Goal: Task Accomplishment & Management: Use online tool/utility

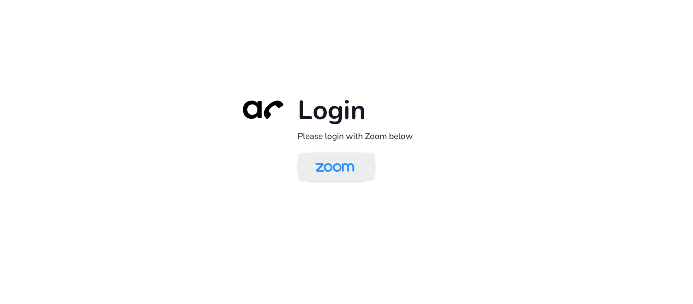
click at [349, 169] on img at bounding box center [335, 167] width 56 height 26
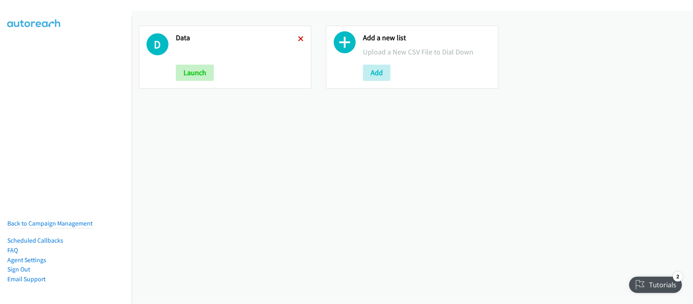
click at [298, 37] on icon at bounding box center [301, 40] width 6 height 6
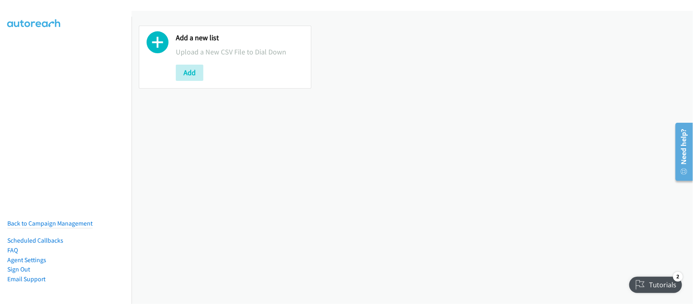
click at [257, 181] on div "Add a new list Upload a New CSV File to Dial Down Add" at bounding box center [413, 157] width 562 height 293
click at [197, 72] on button "Add" at bounding box center [190, 73] width 28 height 16
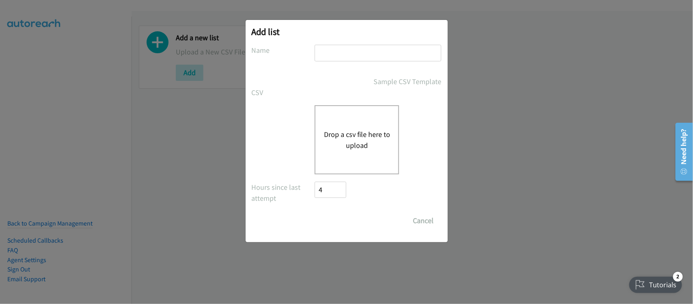
click at [350, 49] on input "text" at bounding box center [378, 53] width 127 height 17
type input "DATA"
click at [348, 129] on button "Drop a csv file here to upload" at bounding box center [357, 140] width 67 height 22
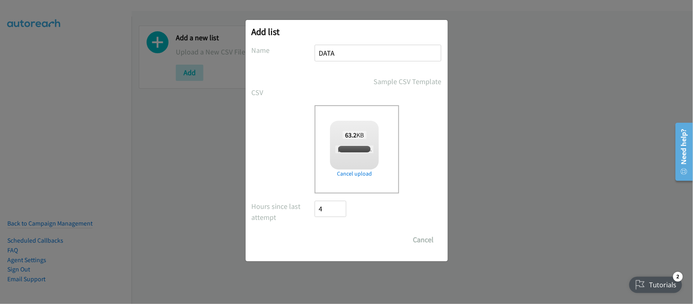
checkbox input "true"
click at [348, 242] on input "Save List" at bounding box center [336, 240] width 43 height 16
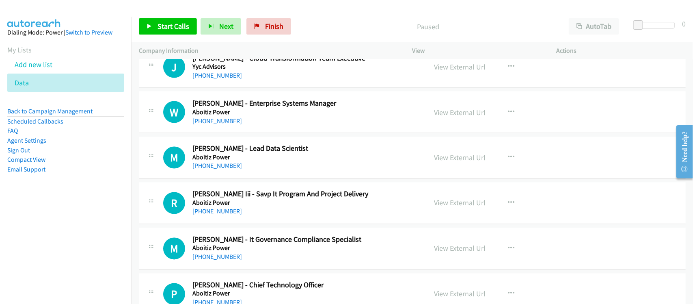
scroll to position [3453, 0]
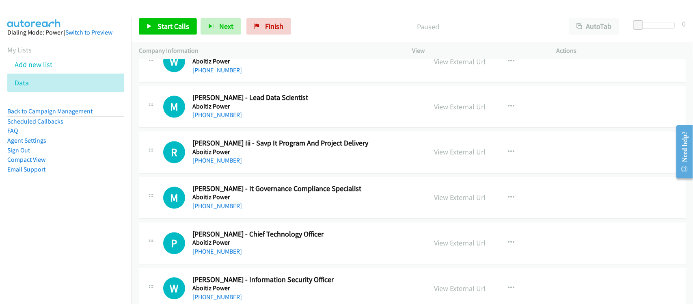
click at [263, 128] on div "M Callback Scheduled Michell Garcia - Lead Data Scientist Aboitiz Power Asia/Ma…" at bounding box center [412, 107] width 547 height 42
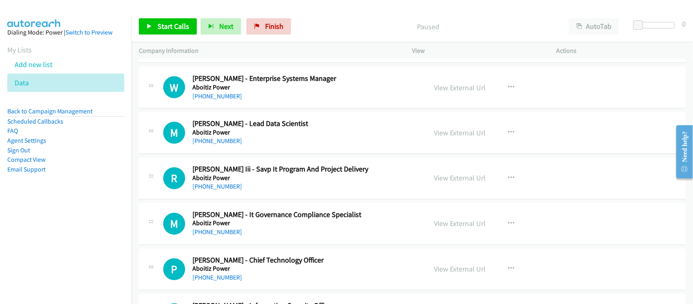
scroll to position [3402, 0]
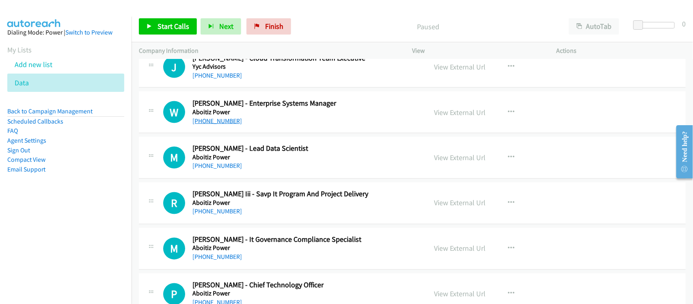
click at [219, 125] on link "+63 920 975 8549" at bounding box center [218, 121] width 50 height 8
click at [222, 170] on link "+63 918 337 1606" at bounding box center [218, 166] width 50 height 8
click at [221, 214] on link "+63 917 823 9055" at bounding box center [218, 212] width 50 height 8
click at [210, 261] on link "+63 917 305 2921" at bounding box center [218, 257] width 50 height 8
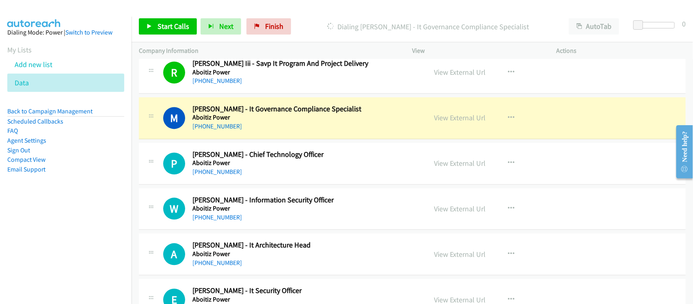
scroll to position [3554, 0]
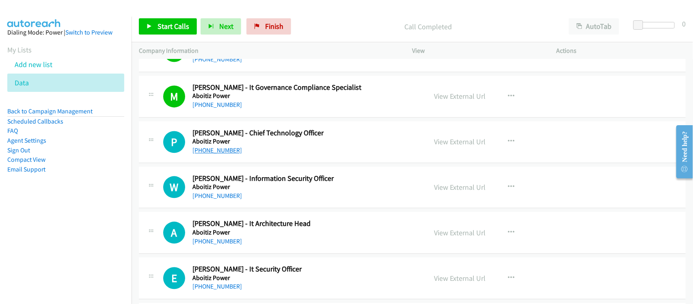
click at [226, 154] on link "+63 917 813 8011" at bounding box center [218, 150] width 50 height 8
click at [216, 199] on link "+63 922 871 2483" at bounding box center [218, 196] width 50 height 8
click at [221, 245] on link "+63 928 520 4671" at bounding box center [218, 241] width 50 height 8
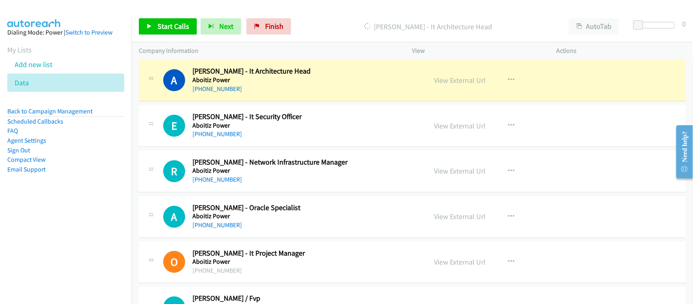
scroll to position [3656, 0]
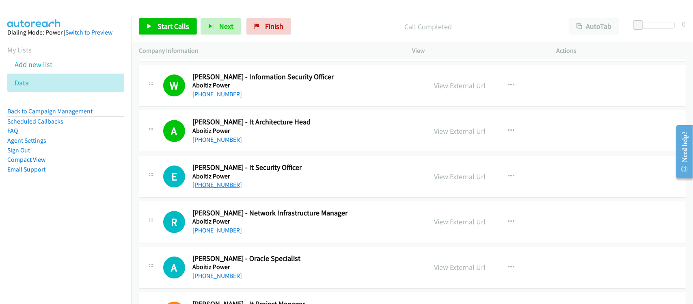
click at [223, 188] on link "+63 917 179 4958" at bounding box center [218, 185] width 50 height 8
click at [203, 234] on link "+63 2 8886 2800" at bounding box center [218, 230] width 50 height 8
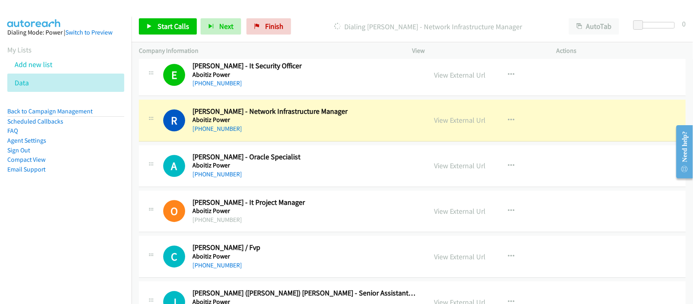
scroll to position [3808, 0]
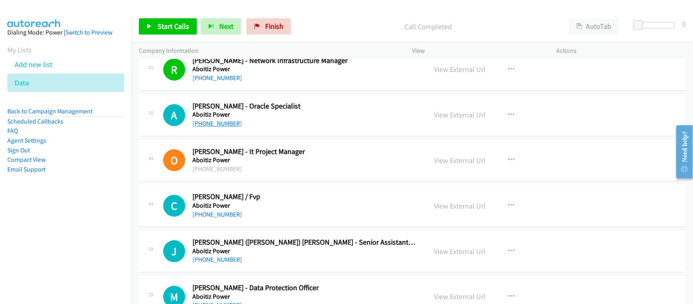
click at [220, 127] on link "+63 923 477 2185" at bounding box center [218, 123] width 50 height 8
click at [218, 227] on div "C Callback Scheduled Charlie Valerio - Cio / Fvp Aboitiz Power Asia/Manila +63 …" at bounding box center [412, 206] width 547 height 42
click at [221, 218] on link "+63 917 537 6940" at bounding box center [218, 214] width 50 height 8
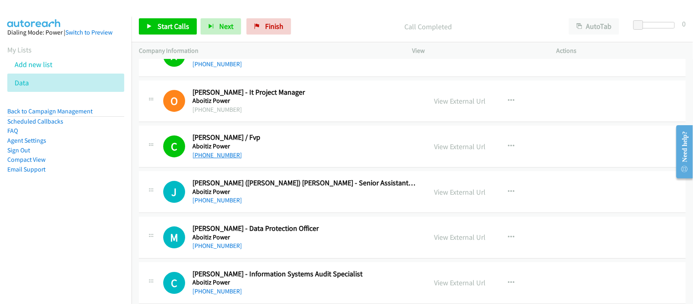
scroll to position [3910, 0]
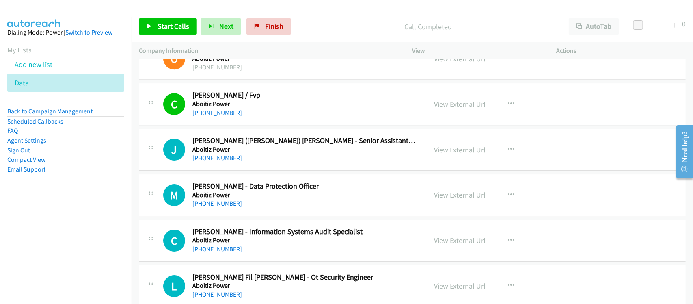
click at [219, 162] on link "+63 947 337 0945" at bounding box center [218, 158] width 50 height 8
click at [224, 162] on link "+63 947 337 0945" at bounding box center [218, 158] width 50 height 8
click at [218, 206] on link "+63 917 703 7243" at bounding box center [218, 203] width 50 height 8
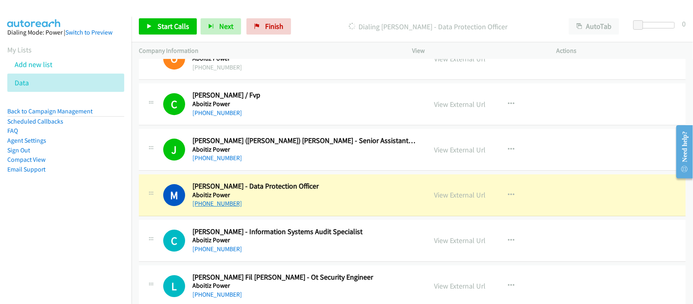
scroll to position [3960, 0]
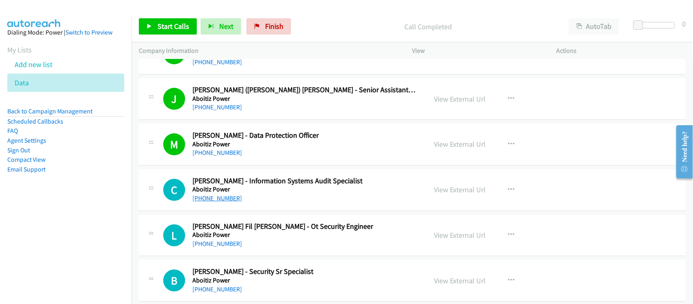
click at [236, 202] on link "+63 917 360 2892" at bounding box center [218, 198] width 50 height 8
click at [219, 246] on link "+63 935 312 5218" at bounding box center [218, 244] width 50 height 8
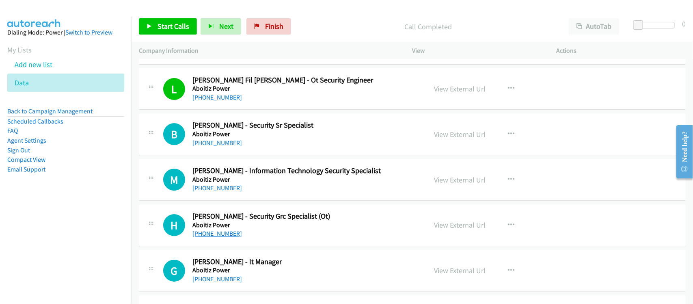
scroll to position [4113, 0]
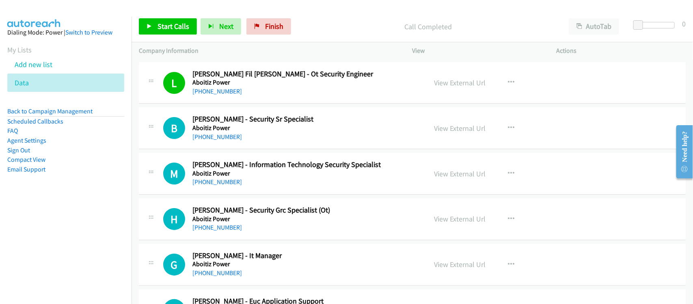
click at [253, 124] on h2 "Blanch Theodore Mabilog - Security Sr Specialist" at bounding box center [305, 119] width 224 height 9
click at [208, 141] on link "+63 920 800 6176" at bounding box center [218, 137] width 50 height 8
click at [225, 186] on link "+63 955 477 3422" at bounding box center [218, 182] width 50 height 8
click at [227, 186] on link "+63 955 477 3422" at bounding box center [218, 182] width 50 height 8
click at [240, 240] on div "H Callback Scheduled Herbert Clor - Security Grc Specialist (Ot) Aboitiz Power …" at bounding box center [412, 219] width 547 height 42
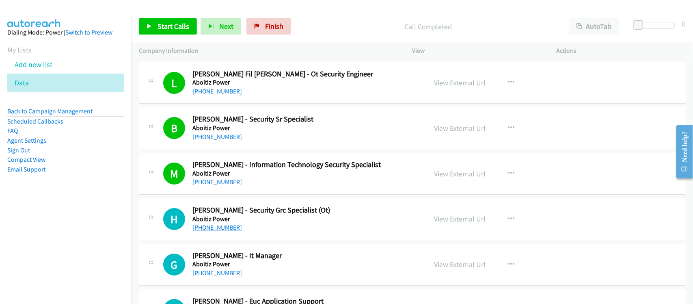
click at [212, 231] on link "+63 907 120 2190" at bounding box center [218, 227] width 50 height 8
drag, startPoint x: 214, startPoint y: 231, endPoint x: 403, endPoint y: 224, distance: 188.6
click at [214, 231] on link "+63 907 120 2190" at bounding box center [218, 227] width 50 height 8
click at [213, 277] on link "+63 32 411 1800" at bounding box center [218, 273] width 50 height 8
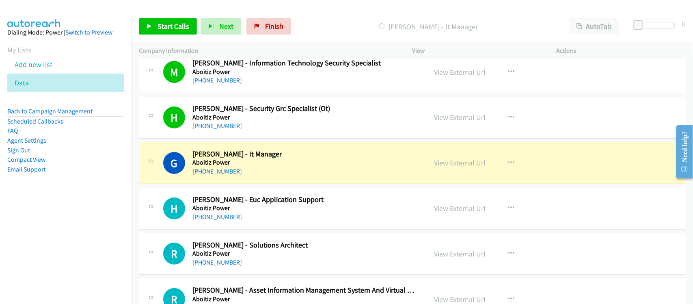
scroll to position [4265, 0]
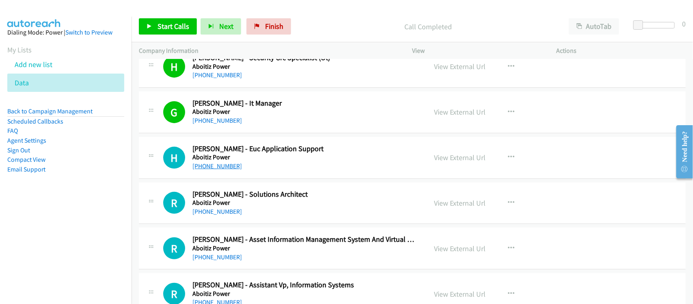
click at [212, 170] on link "+63 993 335 8241" at bounding box center [218, 166] width 50 height 8
click at [225, 215] on link "+63 915 332 2627" at bounding box center [218, 212] width 50 height 8
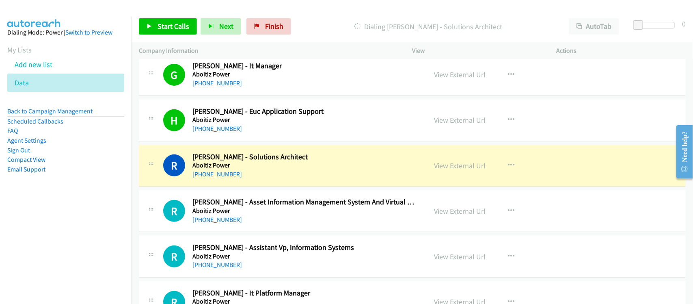
scroll to position [4366, 0]
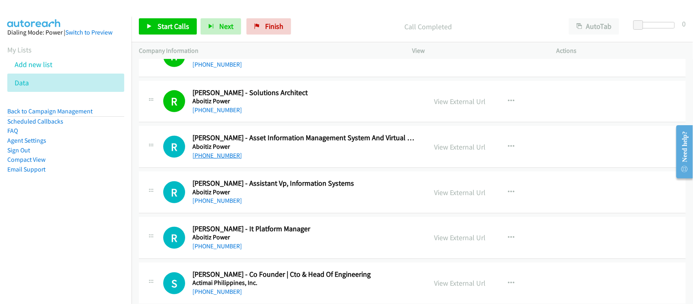
click at [224, 159] on link "+63 917 552 0263" at bounding box center [218, 156] width 50 height 8
drag, startPoint x: 210, startPoint y: 210, endPoint x: 259, endPoint y: 212, distance: 48.8
click at [210, 204] on link "+63 917 836 6503" at bounding box center [218, 201] width 50 height 8
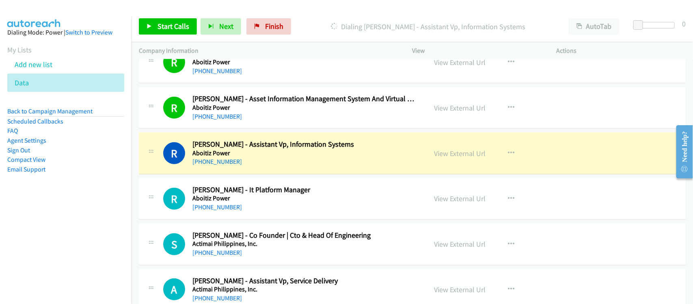
scroll to position [4417, 0]
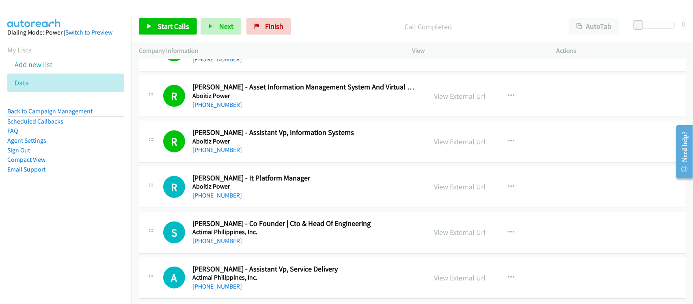
click at [227, 199] on link "+63 917 796 2066" at bounding box center [218, 195] width 50 height 8
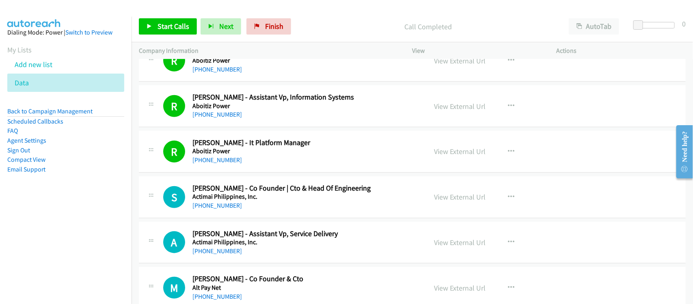
scroll to position [4519, 0]
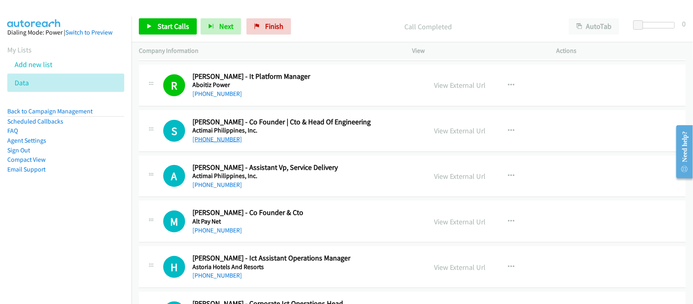
click at [225, 143] on link "+63 917 871 0614" at bounding box center [218, 139] width 50 height 8
click at [218, 188] on link "+63 919 081 9679" at bounding box center [218, 185] width 50 height 8
click at [216, 143] on link "+63 917 871 0614" at bounding box center [218, 139] width 50 height 8
drag, startPoint x: 223, startPoint y: 145, endPoint x: 300, endPoint y: 157, distance: 77.4
click at [223, 143] on link "+63 917 871 0614" at bounding box center [218, 139] width 50 height 8
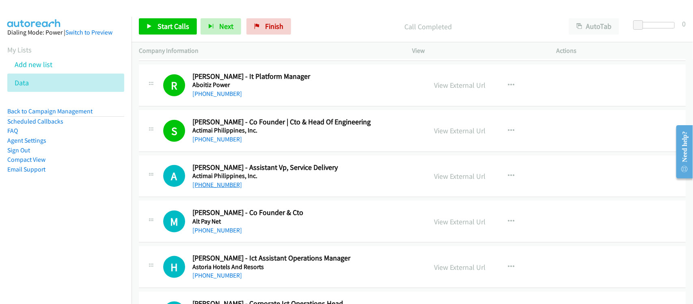
click at [206, 188] on link "+63 919 081 9679" at bounding box center [218, 185] width 50 height 8
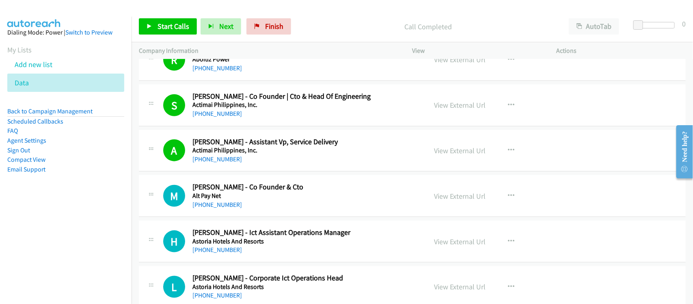
scroll to position [4570, 0]
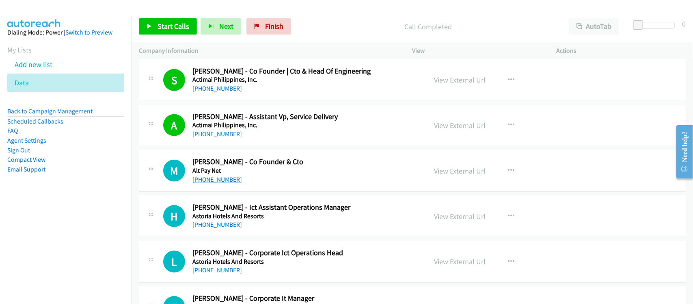
click at [204, 183] on link "+63 63 980 1277" at bounding box center [218, 179] width 50 height 8
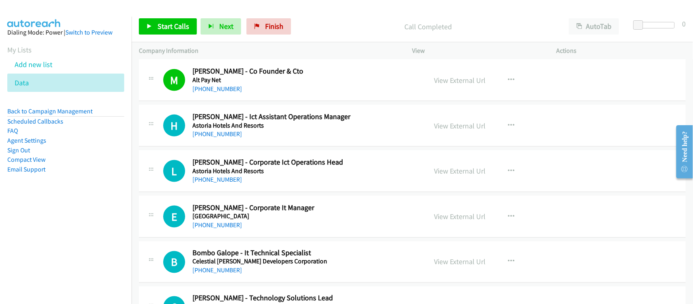
scroll to position [4671, 0]
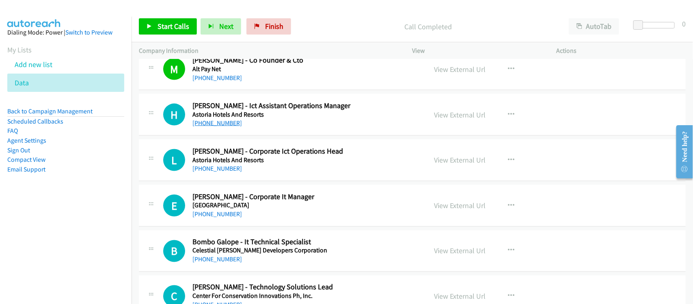
click at [219, 127] on link "+63 998 571 1626" at bounding box center [218, 123] width 50 height 8
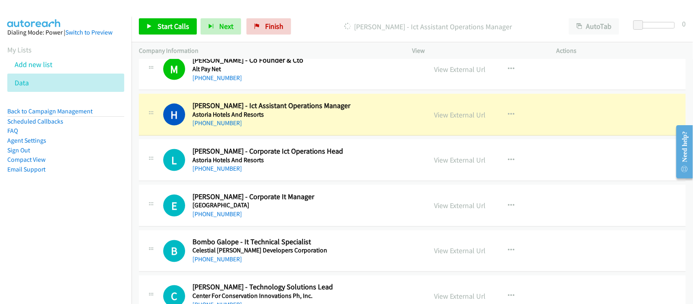
drag, startPoint x: 275, startPoint y: 135, endPoint x: 275, endPoint y: 130, distance: 4.9
click at [275, 128] on div "+63 998 571 1626" at bounding box center [305, 123] width 224 height 10
click at [472, 119] on link "View External Url" at bounding box center [461, 114] width 52 height 9
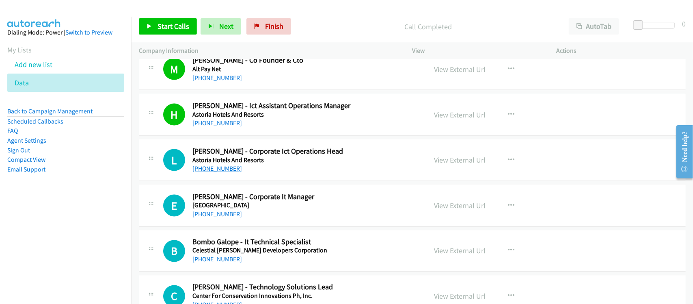
click at [224, 172] on link "+63 916 581 7875" at bounding box center [218, 169] width 50 height 8
click at [234, 218] on link "+63 917 795 8249" at bounding box center [218, 214] width 50 height 8
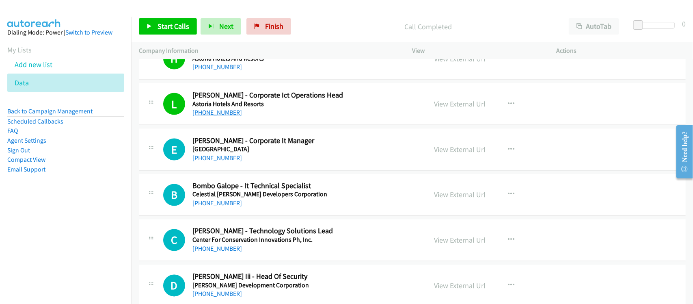
scroll to position [4773, 0]
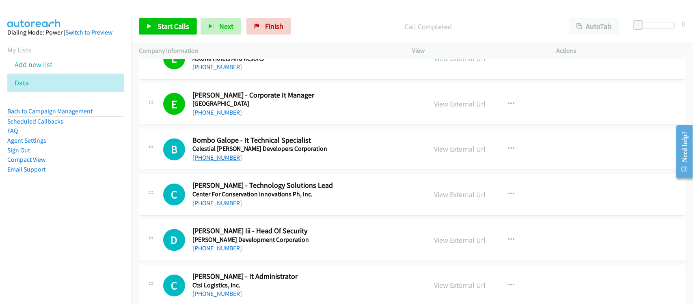
click at [215, 162] on link "+63 32 421 9147" at bounding box center [218, 158] width 50 height 8
click at [229, 207] on link "+63 917 690 7408" at bounding box center [218, 203] width 50 height 8
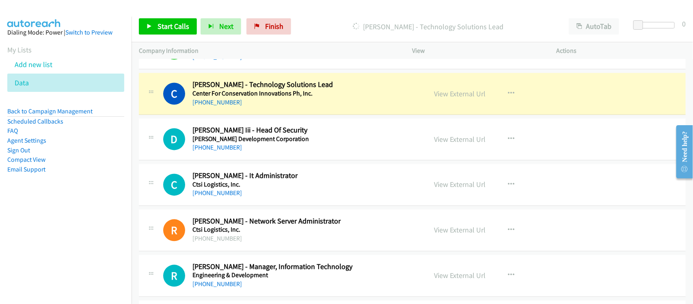
scroll to position [4874, 0]
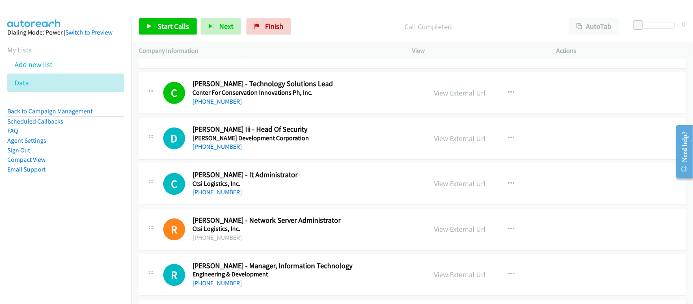
drag, startPoint x: 212, startPoint y: 156, endPoint x: 320, endPoint y: 160, distance: 107.7
click at [212, 151] on link "+63 45 599 9000" at bounding box center [218, 147] width 50 height 8
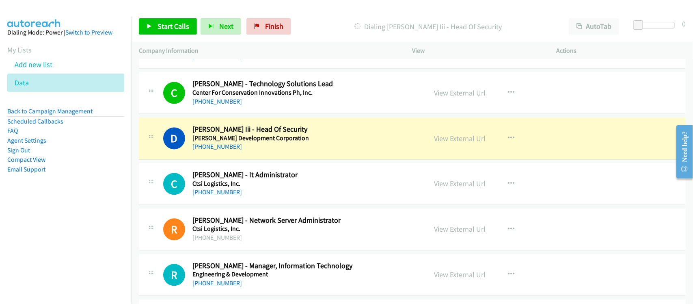
drag, startPoint x: 224, startPoint y: 202, endPoint x: 414, endPoint y: 205, distance: 190.5
click at [224, 196] on link "+63 917 965 2248" at bounding box center [218, 192] width 50 height 8
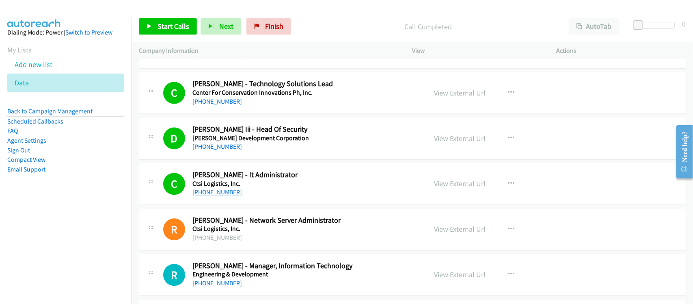
click at [212, 196] on link "+63 917 965 2248" at bounding box center [218, 192] width 50 height 8
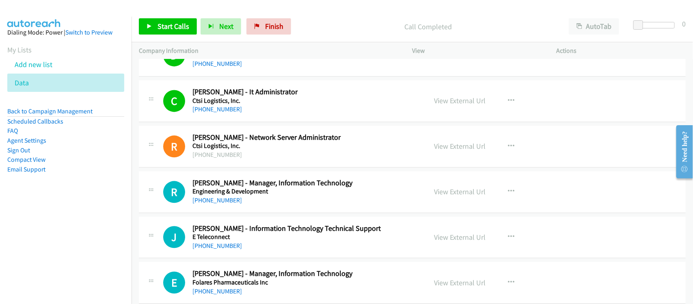
scroll to position [4976, 0]
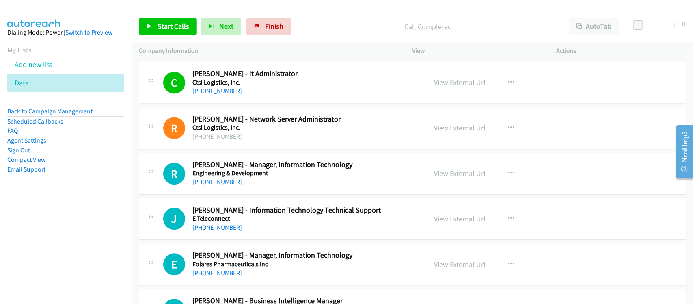
drag, startPoint x: 216, startPoint y: 192, endPoint x: 571, endPoint y: 251, distance: 359.9
click at [216, 186] on link "+63 905 521 8789" at bounding box center [218, 182] width 50 height 8
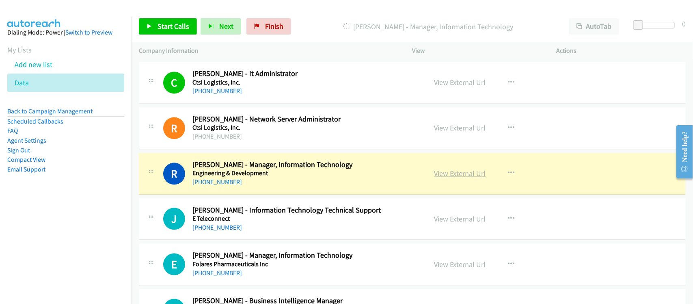
click at [453, 178] on link "View External Url" at bounding box center [461, 173] width 52 height 9
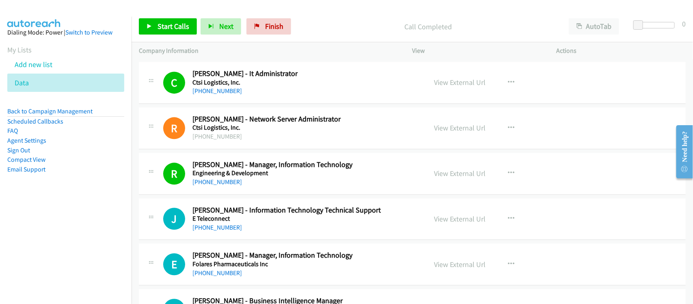
drag, startPoint x: 200, startPoint y: 234, endPoint x: 185, endPoint y: 234, distance: 14.6
click at [200, 231] on link "+63 906 227 1204" at bounding box center [218, 227] width 50 height 8
click at [254, 240] on div "J Callback Scheduled Jerico Parato - Information Technology Technical Support E…" at bounding box center [412, 219] width 547 height 42
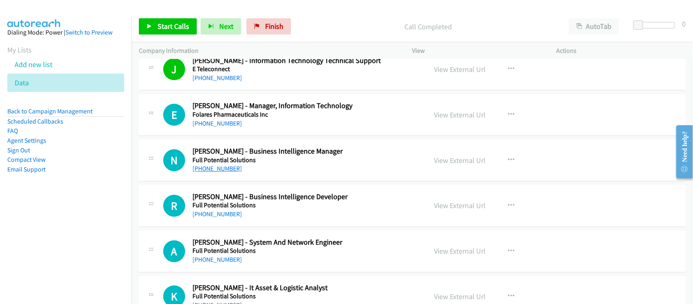
scroll to position [5128, 0]
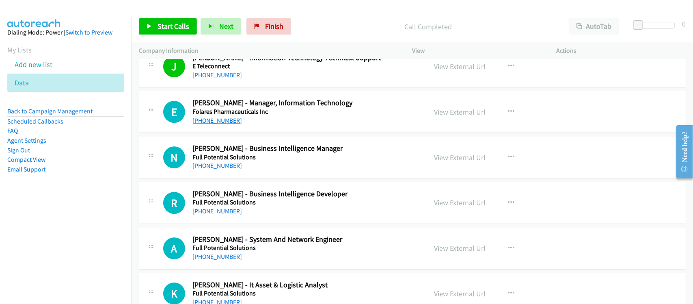
click at [216, 124] on link "+63 961 136 1661" at bounding box center [218, 121] width 50 height 8
click at [228, 169] on link "+63 906 550 0252" at bounding box center [218, 166] width 50 height 8
drag, startPoint x: 227, startPoint y: 216, endPoint x: 219, endPoint y: 206, distance: 13.0
click at [227, 215] on link "+63 917 156 5871" at bounding box center [218, 211] width 50 height 8
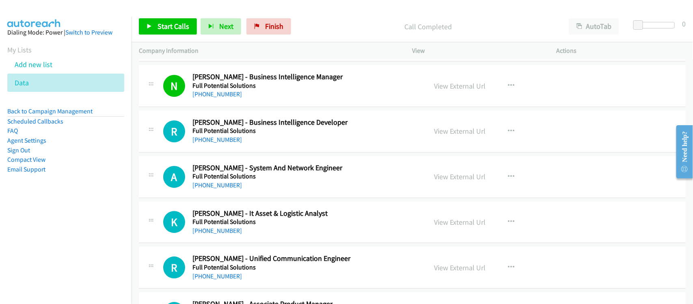
scroll to position [5230, 0]
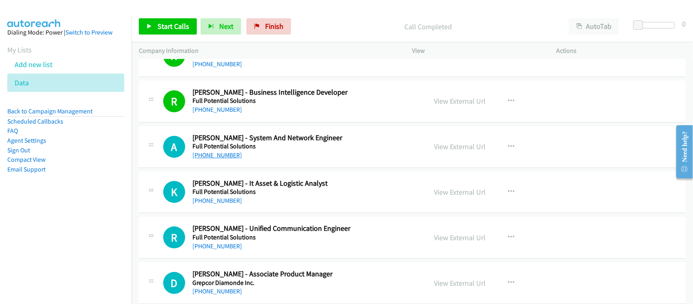
drag, startPoint x: 211, startPoint y: 163, endPoint x: 234, endPoint y: 163, distance: 23.2
click at [211, 159] on link "+63 946 525 4136" at bounding box center [218, 155] width 50 height 8
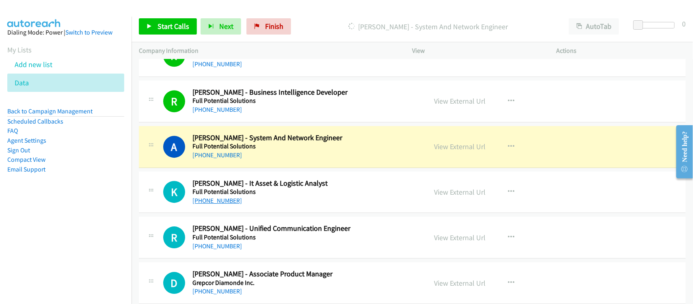
click at [193, 204] on link "+63 945 897 1697" at bounding box center [218, 201] width 50 height 8
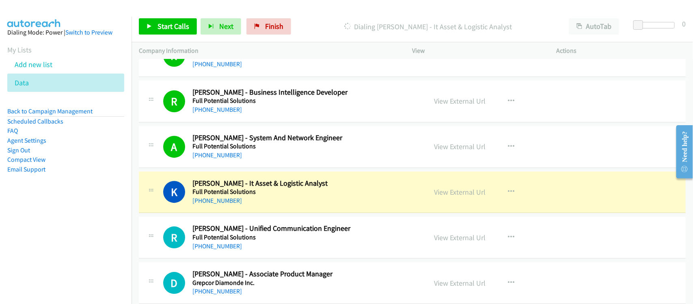
scroll to position [5280, 0]
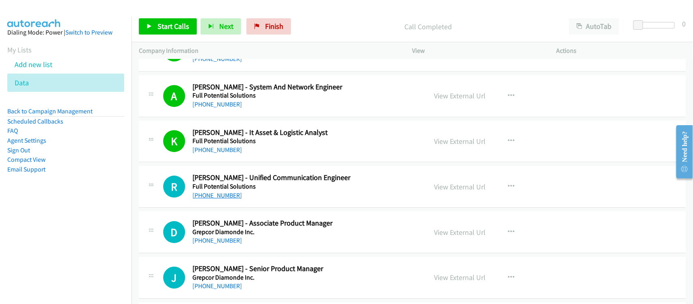
click at [220, 199] on link "+63 947 996 0576" at bounding box center [218, 195] width 50 height 8
click at [212, 244] on link "+63 943 700 2116" at bounding box center [218, 240] width 50 height 8
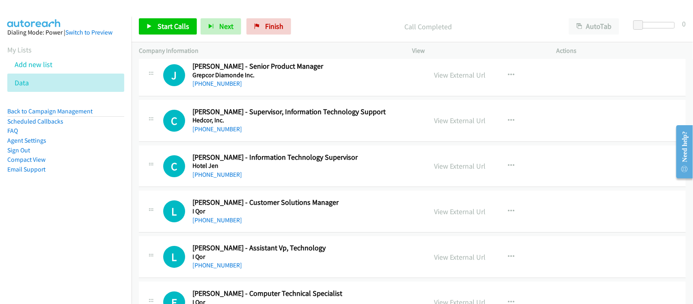
scroll to position [5483, 0]
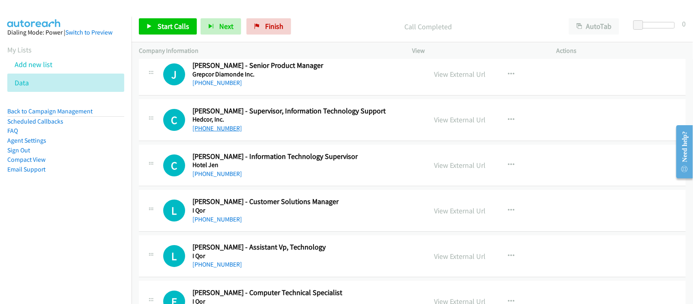
click at [221, 132] on link "+63 998 589 5011" at bounding box center [218, 128] width 50 height 8
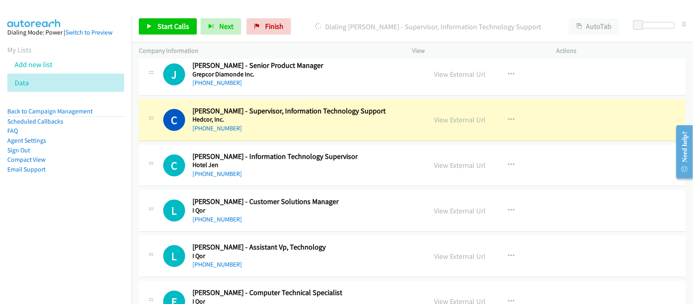
click at [265, 141] on div "C Callback Scheduled Carlo Caling - Supervisor, Information Technology Support …" at bounding box center [412, 120] width 547 height 42
click at [445, 124] on link "View External Url" at bounding box center [461, 119] width 52 height 9
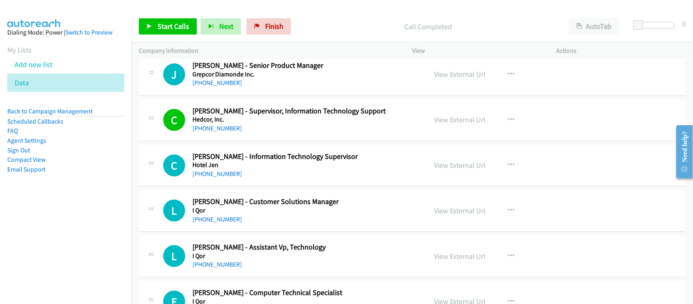
drag, startPoint x: 232, startPoint y: 182, endPoint x: 226, endPoint y: 173, distance: 9.7
click at [232, 178] on link "+63 2 7795 8888" at bounding box center [218, 174] width 50 height 8
click at [227, 223] on link "+63 920 519 4729" at bounding box center [218, 219] width 50 height 8
click at [257, 232] on div "L Callback Scheduled Lyra Mae Aguilar - Customer Solutions Manager I Qor Asia/M…" at bounding box center [412, 211] width 547 height 42
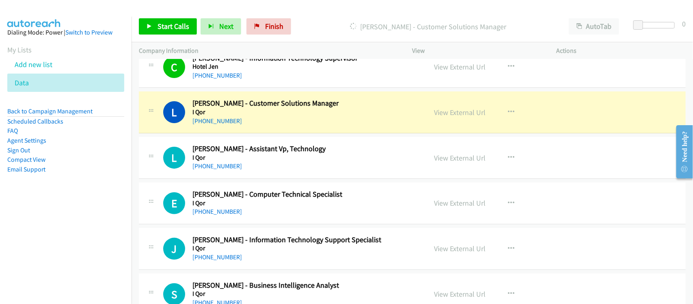
scroll to position [5585, 0]
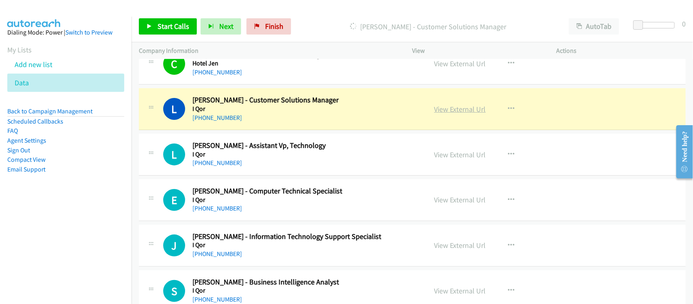
click at [458, 114] on link "View External Url" at bounding box center [461, 108] width 52 height 9
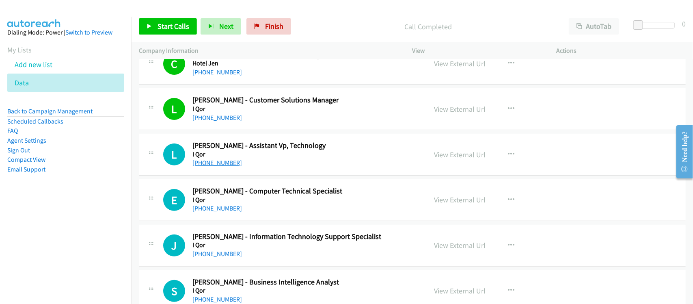
click at [225, 167] on link "+63 928 559 3251" at bounding box center [218, 163] width 50 height 8
click at [212, 212] on link "+63 920 754 6283" at bounding box center [218, 208] width 50 height 8
click at [252, 221] on div "E Callback Scheduled Edgar Pinlac - Computer Technical Specialist I Qor Asia/Ma…" at bounding box center [412, 200] width 547 height 42
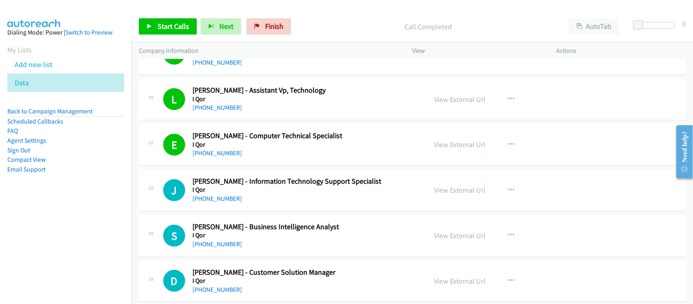
scroll to position [5687, 0]
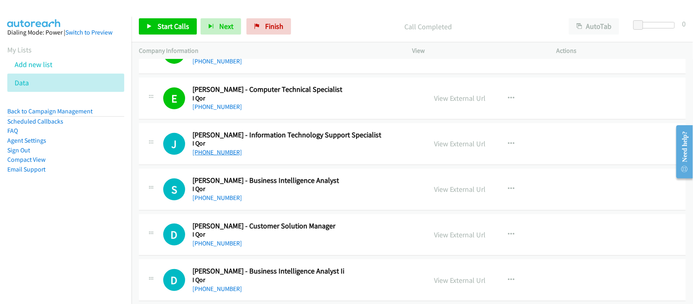
click at [229, 156] on link "+63 922 860 1395" at bounding box center [218, 152] width 50 height 8
click at [211, 201] on link "+63 919 396 6946" at bounding box center [218, 198] width 50 height 8
drag, startPoint x: 210, startPoint y: 254, endPoint x: 191, endPoint y: 244, distance: 21.8
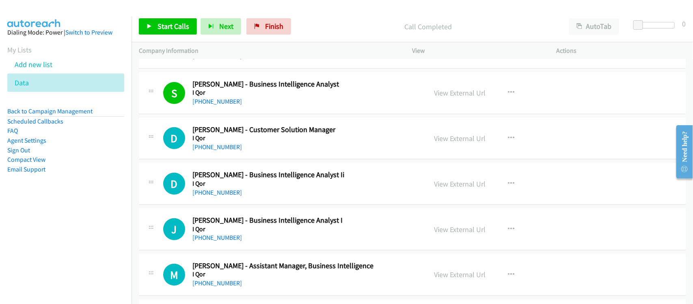
scroll to position [5788, 0]
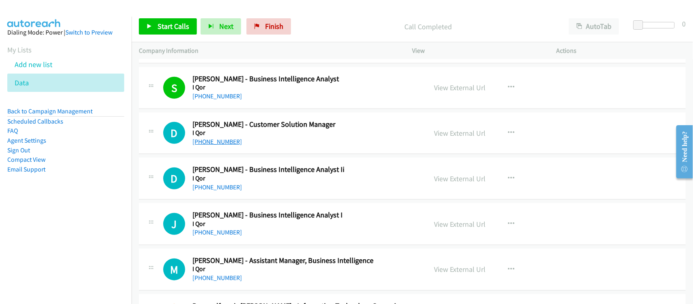
click at [234, 145] on link "+63 917 633 1490" at bounding box center [218, 142] width 50 height 8
drag, startPoint x: 226, startPoint y: 193, endPoint x: 215, endPoint y: 193, distance: 11.0
click at [216, 191] on link "+63 999 529 1141" at bounding box center [218, 187] width 50 height 8
click at [253, 199] on div "D Callback Scheduled Dara Hernandez - Business Intelligence Analyst Ii I Qor As…" at bounding box center [412, 179] width 547 height 42
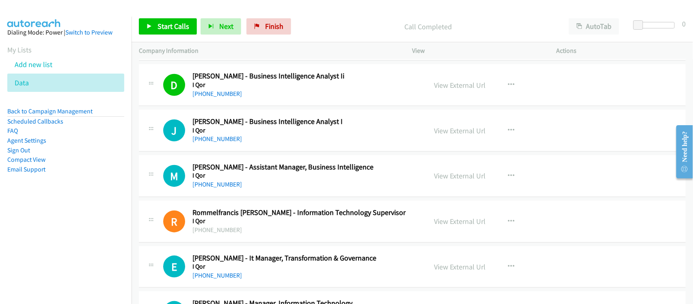
scroll to position [5890, 0]
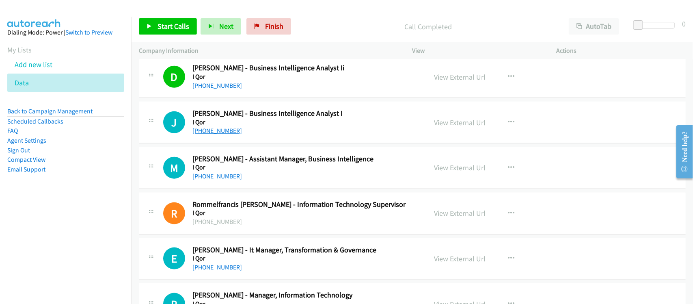
click at [222, 134] on link "+63 926 009 5859" at bounding box center [218, 131] width 50 height 8
click at [218, 180] on link "+63 922 982 5845" at bounding box center [218, 176] width 50 height 8
click at [272, 189] on div "M Callback Scheduled Marvin Orendain - Assistant Manager, Business Intelligence…" at bounding box center [412, 168] width 547 height 42
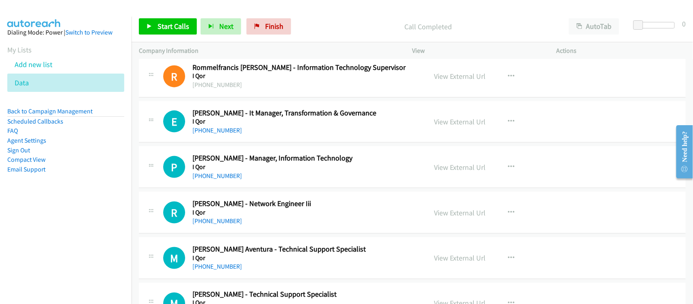
scroll to position [6042, 0]
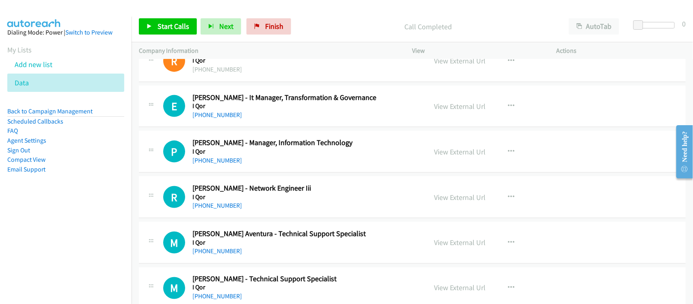
click at [222, 120] on div "+63 919 911 4465" at bounding box center [305, 115] width 224 height 10
click at [223, 120] on div "+63 919 911 4465" at bounding box center [305, 115] width 224 height 10
click at [224, 119] on link "+63 919 911 4465" at bounding box center [218, 115] width 50 height 8
click at [230, 164] on link "+63 928 559 3249" at bounding box center [218, 160] width 50 height 8
drag, startPoint x: 214, startPoint y: 216, endPoint x: 200, endPoint y: 193, distance: 26.3
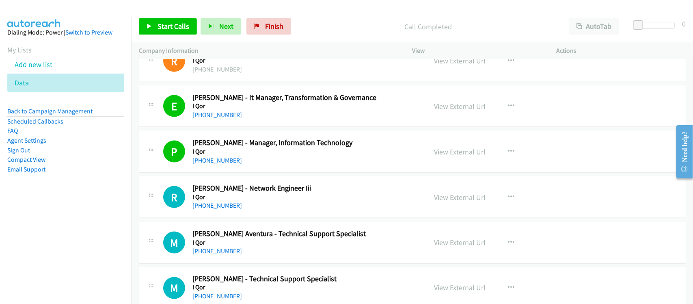
click at [214, 209] on link "+1 551-358-6481" at bounding box center [218, 205] width 50 height 8
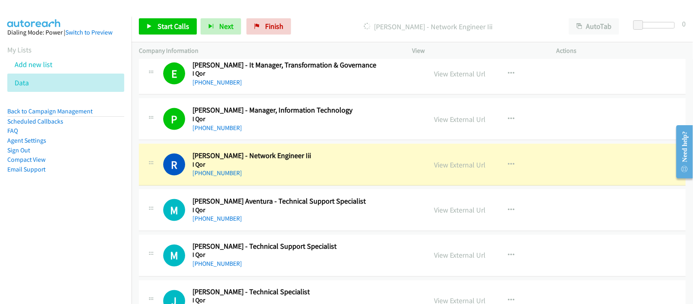
scroll to position [6093, 0]
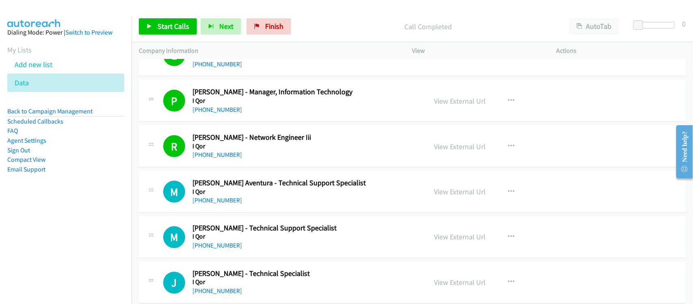
drag, startPoint x: 205, startPoint y: 208, endPoint x: 186, endPoint y: 185, distance: 30.0
click at [205, 204] on link "+63 927 422 0754" at bounding box center [218, 200] width 50 height 8
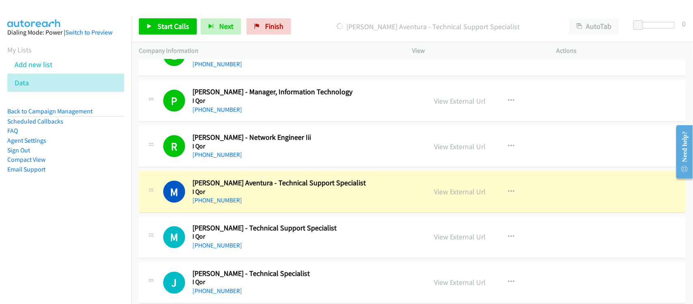
click at [254, 205] on div "+63 927 422 0754" at bounding box center [305, 200] width 224 height 10
click at [442, 196] on link "View External Url" at bounding box center [461, 191] width 52 height 9
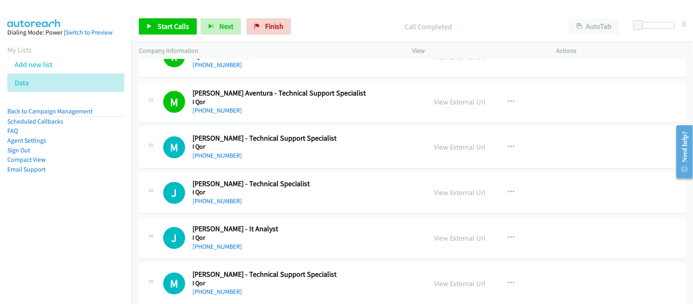
scroll to position [6194, 0]
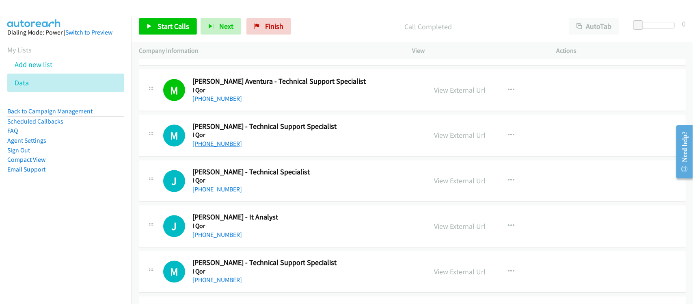
click at [218, 148] on link "+63 976 123 5851" at bounding box center [218, 144] width 50 height 8
click at [220, 193] on link "+63 915 149 5263" at bounding box center [218, 190] width 50 height 8
click at [228, 239] on link "+63 917 123 1931" at bounding box center [218, 235] width 50 height 8
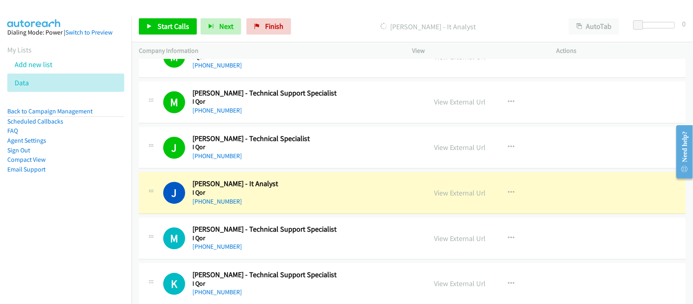
scroll to position [6296, 0]
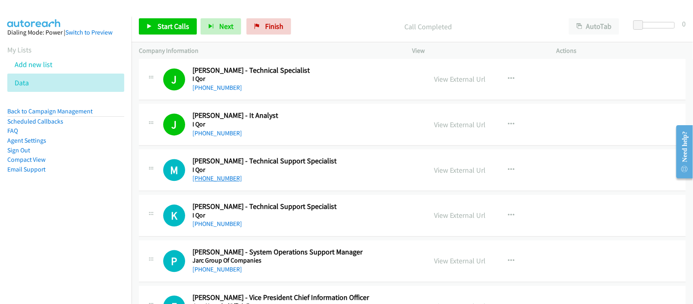
click at [218, 182] on link "+63 915 061 7668" at bounding box center [218, 179] width 50 height 8
drag, startPoint x: 232, startPoint y: 234, endPoint x: 171, endPoint y: 199, distance: 69.8
click at [219, 228] on link "+63 926 854 7163" at bounding box center [218, 224] width 50 height 8
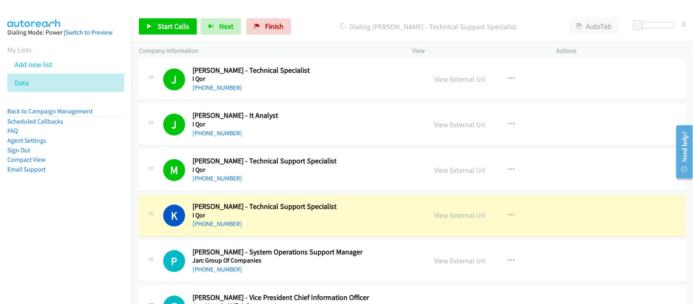
click at [261, 229] on div "+63 926 854 7163" at bounding box center [305, 224] width 224 height 10
click at [448, 220] on link "View External Url" at bounding box center [461, 215] width 52 height 9
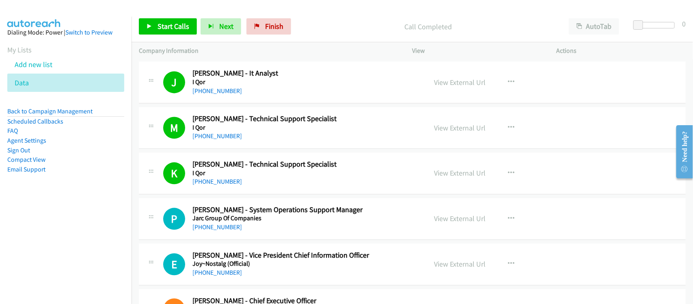
scroll to position [6448, 0]
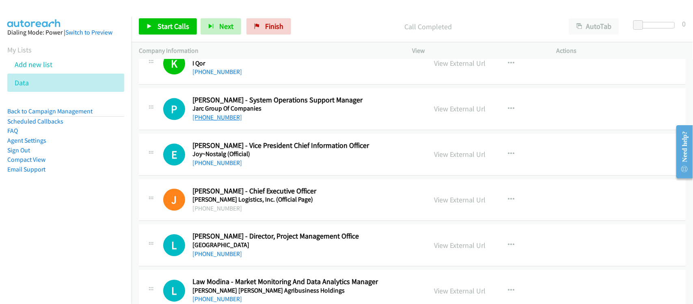
click at [223, 121] on link "+63 928 446 4869" at bounding box center [218, 117] width 50 height 8
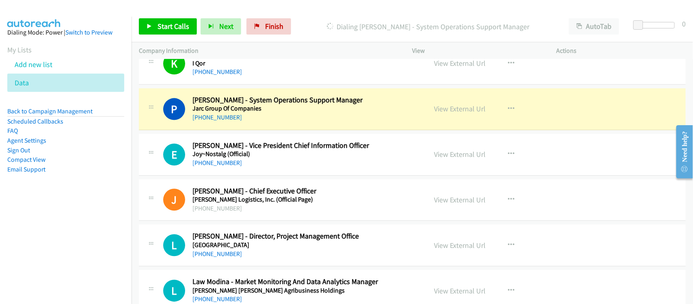
click at [261, 122] on div "+63 928 446 4869" at bounding box center [305, 118] width 224 height 10
click at [445, 113] on link "View External Url" at bounding box center [461, 108] width 52 height 9
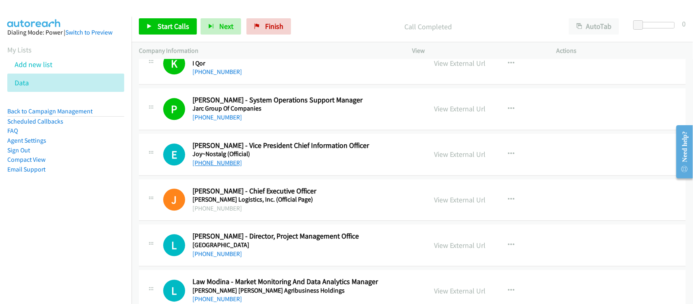
click at [216, 167] on link "+63 917 646 5990" at bounding box center [218, 163] width 50 height 8
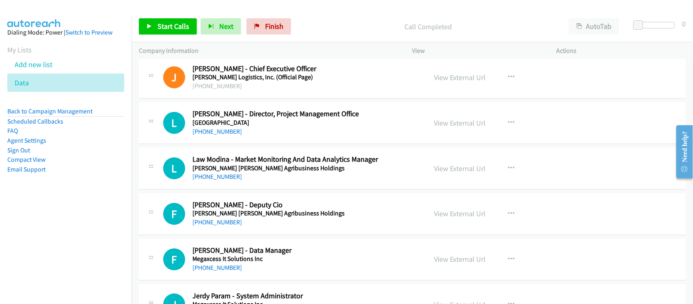
scroll to position [6600, 0]
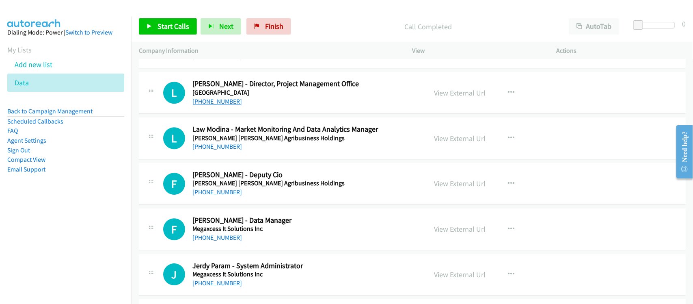
click at [227, 105] on link "+63 935 756 0000" at bounding box center [218, 101] width 50 height 8
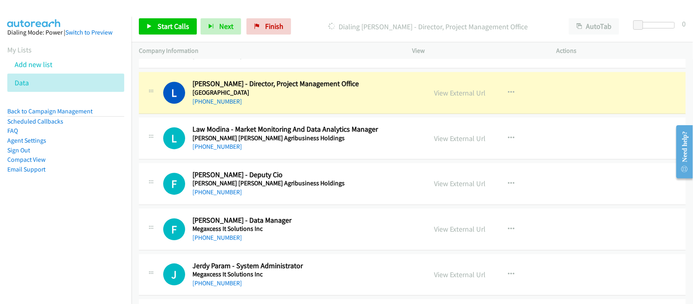
click at [268, 130] on div "L Callback Scheduled Law Modina - Market Monitoring And Data Analytics Manager …" at bounding box center [412, 138] width 547 height 42
click at [448, 97] on link "View External Url" at bounding box center [461, 92] width 52 height 9
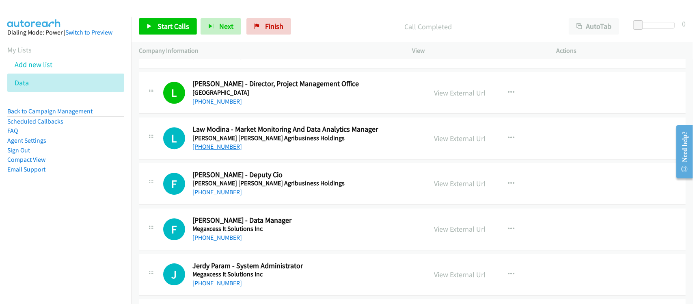
click at [226, 150] on link "+63 918 939 7385" at bounding box center [218, 147] width 50 height 8
click at [214, 196] on link "+63 917 533 4539" at bounding box center [218, 192] width 50 height 8
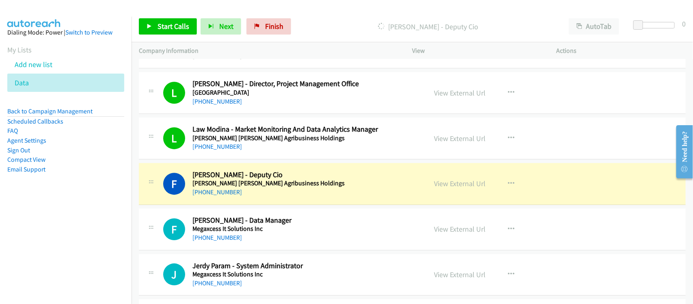
scroll to position [6702, 0]
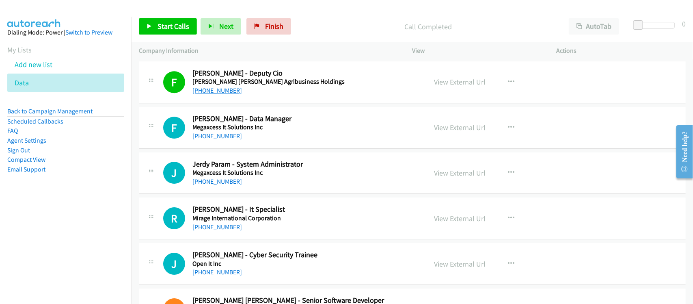
click at [232, 94] on link "+63 917 533 4539" at bounding box center [218, 91] width 50 height 8
click at [208, 140] on link "+63 917 658 7544" at bounding box center [218, 136] width 50 height 8
click at [232, 140] on link "+63 917 658 7544" at bounding box center [218, 136] width 50 height 8
click at [226, 185] on link "+63 915 133 4049" at bounding box center [218, 182] width 50 height 8
click at [218, 232] on div "+63 919 856 4208" at bounding box center [305, 227] width 224 height 10
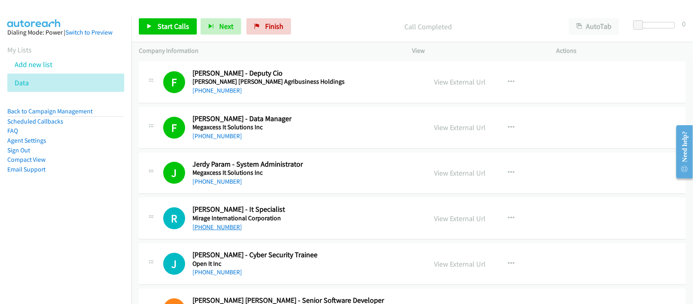
click at [219, 231] on link "+63 919 856 4208" at bounding box center [218, 227] width 50 height 8
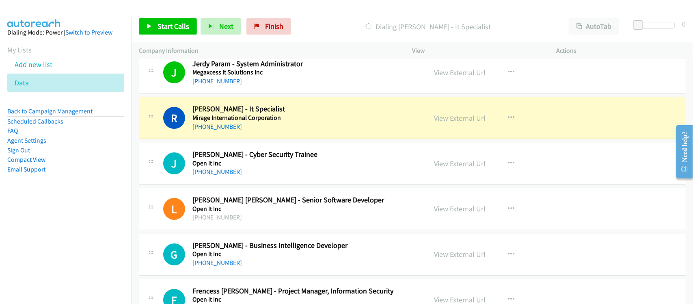
scroll to position [6804, 0]
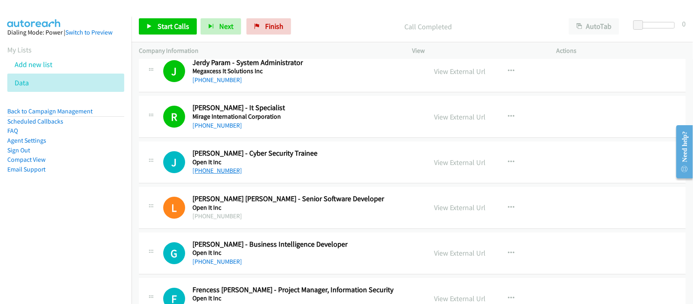
click at [228, 174] on link "+63 42 710 8566" at bounding box center [218, 171] width 50 height 8
drag, startPoint x: 240, startPoint y: 187, endPoint x: 385, endPoint y: 167, distance: 145.6
drag, startPoint x: 688, startPoint y: 182, endPoint x: 684, endPoint y: 70, distance: 112.2
click at [684, 119] on html "Need help? Resource Center AutoReach Help Help Get the help you need from our k…" at bounding box center [681, 151] width 24 height 65
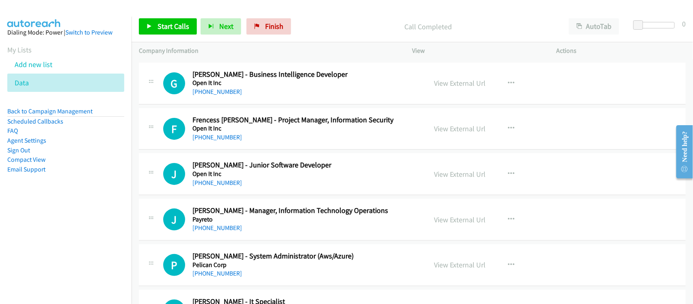
scroll to position [6956, 0]
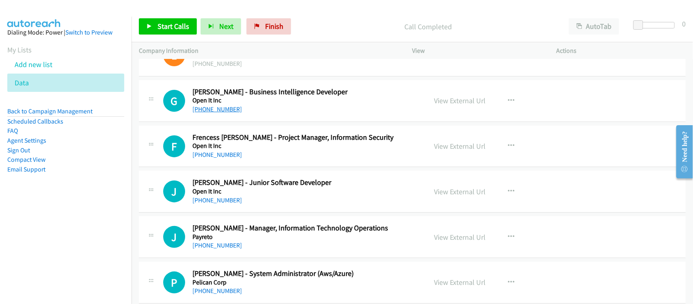
click at [206, 113] on link "+63 906 371 2448" at bounding box center [218, 109] width 50 height 8
click at [212, 160] on div "+63 920 567 6717" at bounding box center [305, 155] width 224 height 10
click at [212, 158] on link "+63 920 567 6717" at bounding box center [218, 155] width 50 height 8
click at [256, 169] on td "F Callback Scheduled Frencess Lhou Gamboa - Project Manager, Information Securi…" at bounding box center [413, 145] width 562 height 45
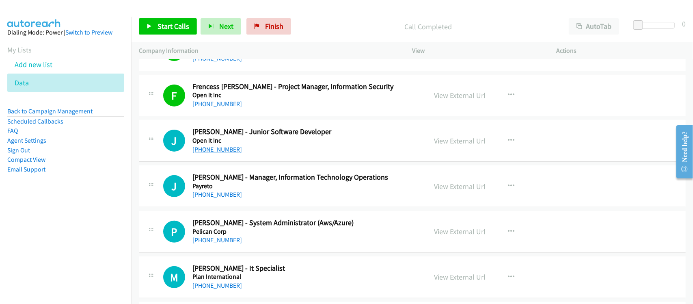
click at [220, 153] on link "+63 930 859 0839" at bounding box center [218, 149] width 50 height 8
click at [210, 198] on link "+63 905 236 7143" at bounding box center [218, 194] width 50 height 8
drag, startPoint x: 227, startPoint y: 251, endPoint x: 208, endPoint y: 247, distance: 19.0
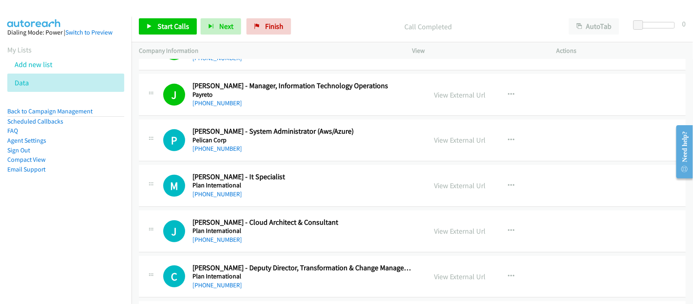
scroll to position [7108, 0]
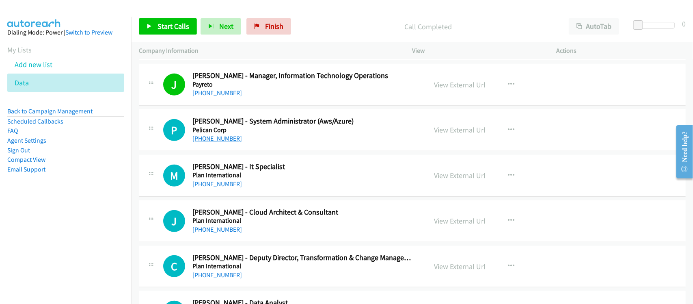
click at [227, 142] on link "+63 977 753 0155" at bounding box center [218, 138] width 50 height 8
click at [269, 143] on div "+63 977 753 0155" at bounding box center [305, 139] width 224 height 10
click at [226, 188] on link "+63 917 703 9389" at bounding box center [218, 184] width 50 height 8
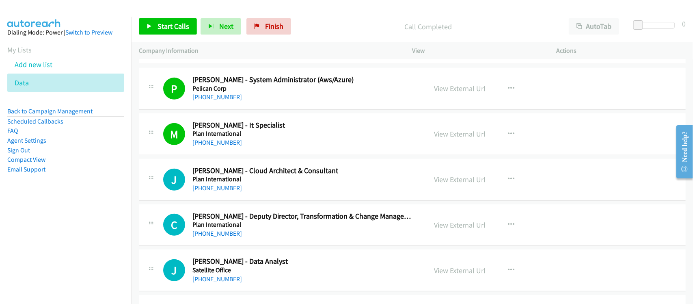
scroll to position [7261, 0]
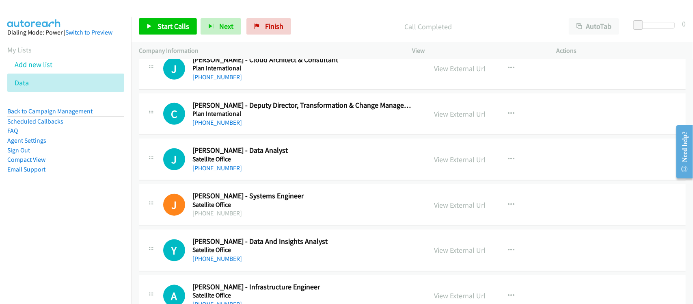
click at [257, 90] on div "J Callback Scheduled Jose Padillo - Cloud Architect & Consultant Plan Internati…" at bounding box center [412, 69] width 547 height 42
click at [212, 81] on link "+63 906 420 8271" at bounding box center [218, 77] width 50 height 8
click at [258, 128] on div "+63 2 8813 0030" at bounding box center [305, 123] width 224 height 10
click at [228, 126] on link "+63 2 8813 0030" at bounding box center [218, 123] width 50 height 8
click at [230, 172] on link "+63 906 561 9854" at bounding box center [218, 168] width 50 height 8
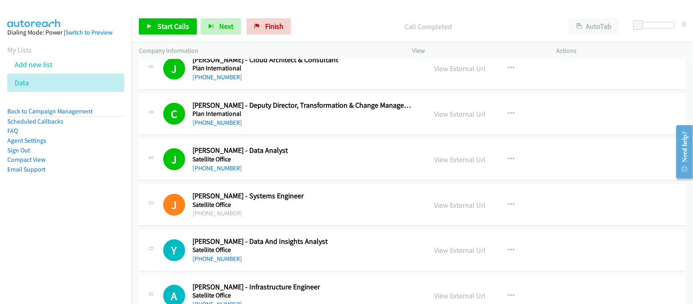
click at [225, 180] on div "J Callback Scheduled Jefferson Aralar - Data Analyst Satellite Office Asia/Mani…" at bounding box center [412, 160] width 547 height 42
click at [228, 172] on link "+63 906 561 9854" at bounding box center [218, 168] width 50 height 8
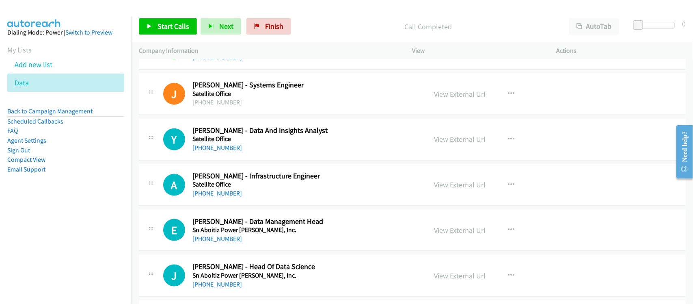
scroll to position [7362, 0]
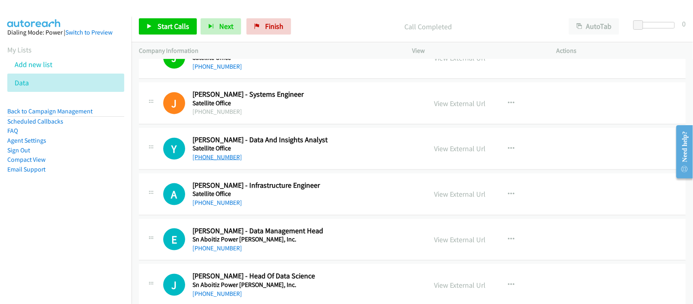
click at [212, 161] on link "+63 915 420 9821" at bounding box center [218, 157] width 50 height 8
click at [221, 161] on link "+63 915 420 9821" at bounding box center [218, 157] width 50 height 8
click at [259, 162] on div "+63 915 420 9821" at bounding box center [305, 157] width 224 height 10
click at [441, 153] on link "View External Url" at bounding box center [461, 148] width 52 height 9
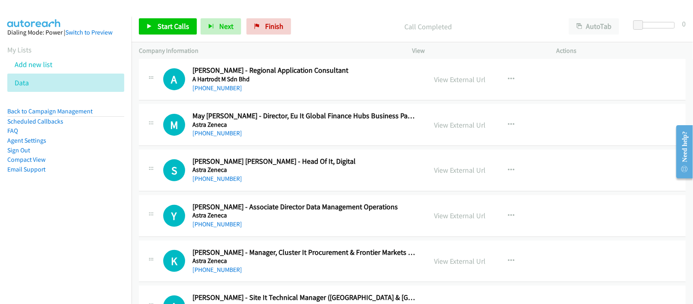
scroll to position [0, 0]
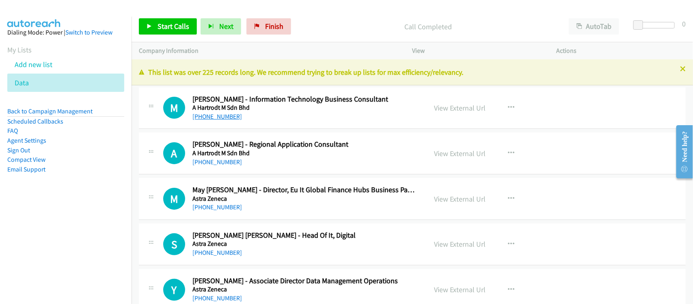
click at [206, 118] on link "+60 17-331 0267" at bounding box center [218, 117] width 50 height 8
click at [210, 158] on link "+60 17-606 3349" at bounding box center [218, 162] width 50 height 8
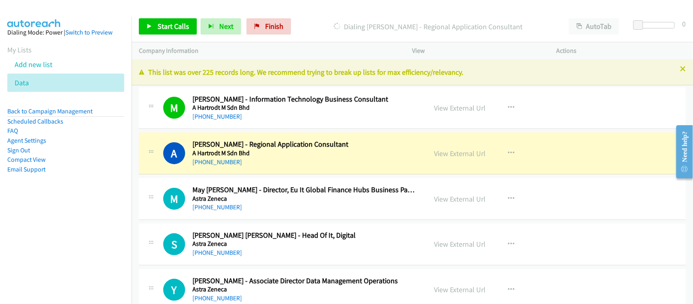
click at [259, 162] on div "+60 17-606 3349" at bounding box center [305, 162] width 224 height 10
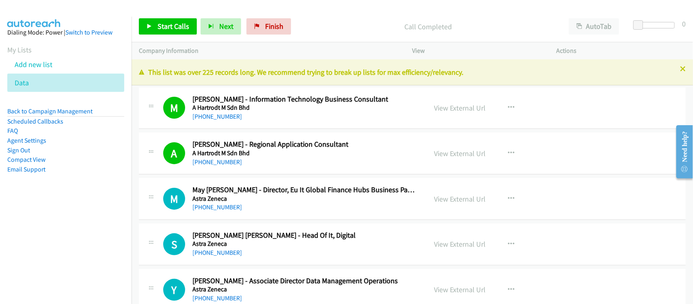
click at [271, 165] on div "+60 17-606 3349" at bounding box center [305, 162] width 224 height 10
click at [449, 154] on link "View External Url" at bounding box center [461, 153] width 52 height 9
click at [216, 209] on link "+60 16-348 8693" at bounding box center [218, 207] width 50 height 8
click at [203, 252] on link "+91 98946 45626" at bounding box center [218, 253] width 50 height 8
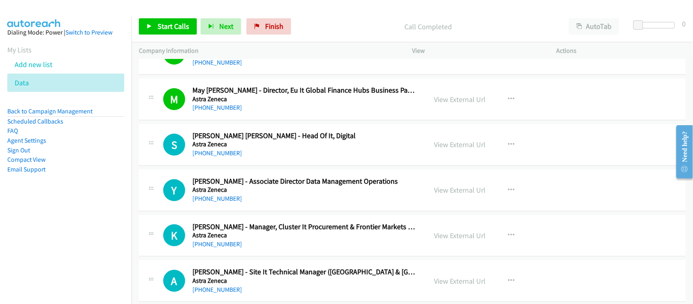
scroll to position [102, 0]
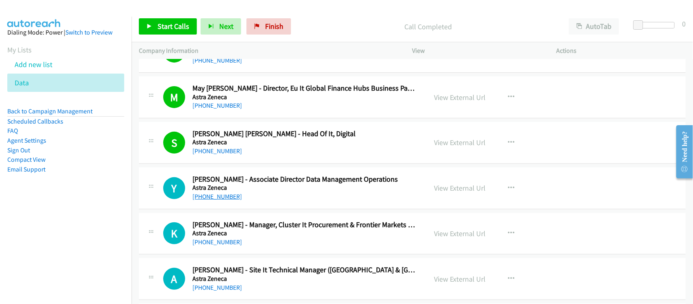
click at [226, 197] on link "+60 12-959 0899" at bounding box center [218, 197] width 50 height 8
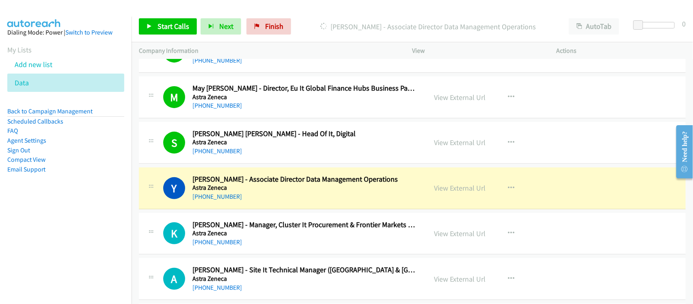
click at [248, 238] on div "+60 12-682 3407" at bounding box center [305, 242] width 224 height 10
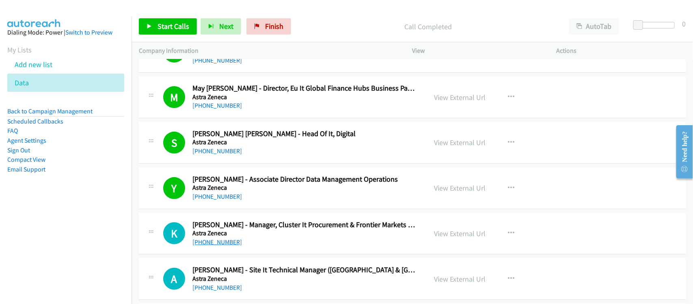
click at [207, 238] on link "+60 12-682 3407" at bounding box center [218, 242] width 50 height 8
click at [252, 199] on div "+60 12-959 0899" at bounding box center [305, 197] width 224 height 10
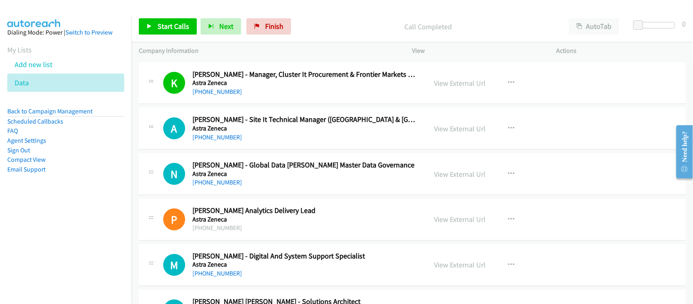
scroll to position [254, 0]
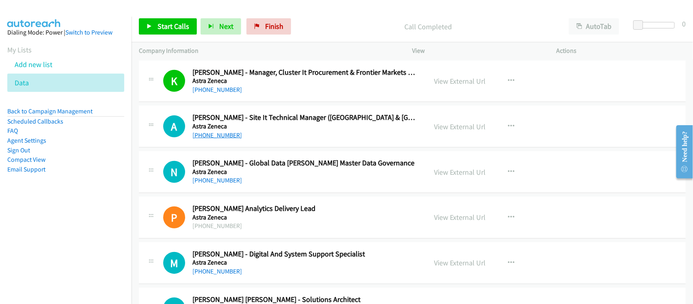
click at [229, 136] on link "+60 16-278 3567" at bounding box center [218, 135] width 50 height 8
click at [213, 137] on link "+60 16-278 3567" at bounding box center [218, 135] width 50 height 8
click at [214, 178] on link "+60 10-882 7348" at bounding box center [218, 180] width 50 height 8
click at [271, 173] on h5 "Astra Zeneca" at bounding box center [305, 172] width 224 height 8
click at [217, 177] on link "+60 10-882 7348" at bounding box center [218, 180] width 50 height 8
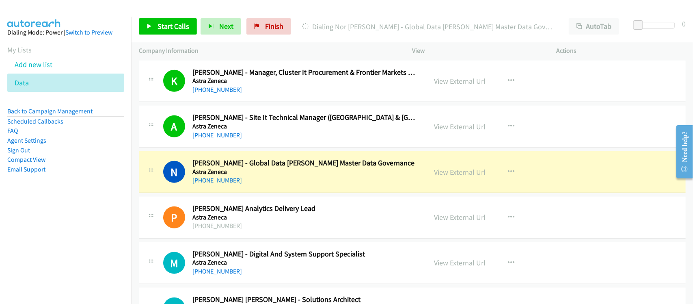
click at [271, 183] on div "+60 10-882 7348" at bounding box center [305, 180] width 224 height 10
click at [435, 172] on link "View External Url" at bounding box center [461, 171] width 52 height 9
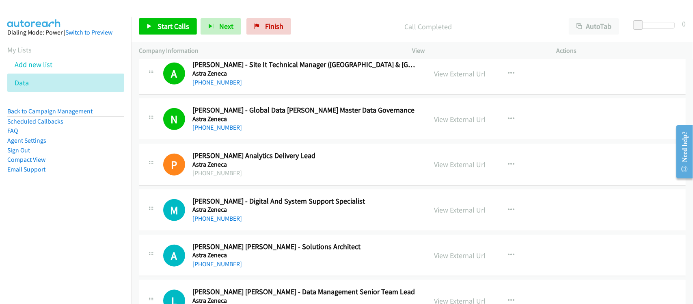
scroll to position [406, 0]
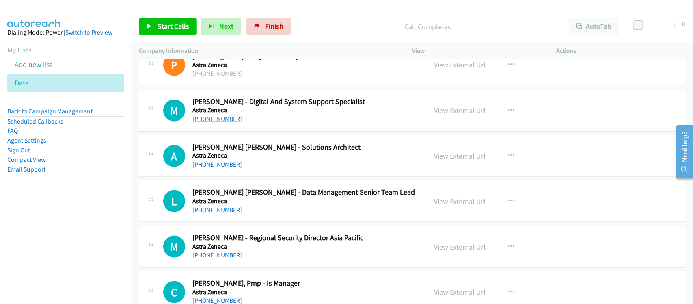
click at [223, 117] on link "+60 18-912 3465" at bounding box center [218, 119] width 50 height 8
click at [201, 162] on link "+60 19-670 2892" at bounding box center [218, 164] width 50 height 8
click at [258, 210] on div "+60 10-467 3607" at bounding box center [305, 210] width 224 height 10
click at [231, 213] on link "+60 10-467 3607" at bounding box center [218, 210] width 50 height 8
click at [272, 214] on div "+60 10-467 3607" at bounding box center [305, 210] width 224 height 10
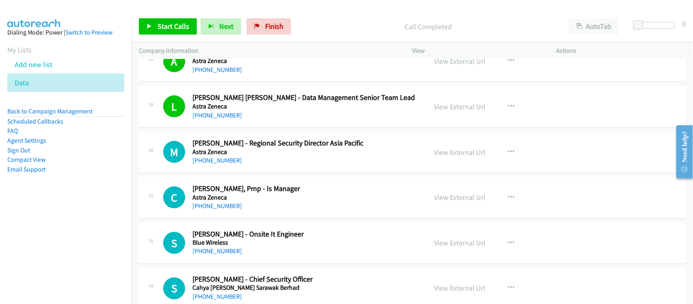
scroll to position [508, 0]
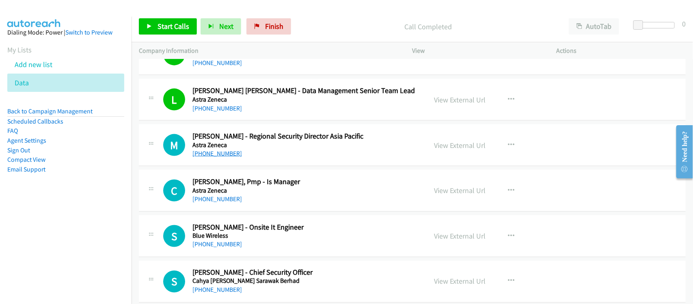
click at [226, 155] on link "+60 12-297 1815" at bounding box center [218, 153] width 50 height 8
click at [254, 201] on div "+60 13-208 8842" at bounding box center [305, 199] width 224 height 10
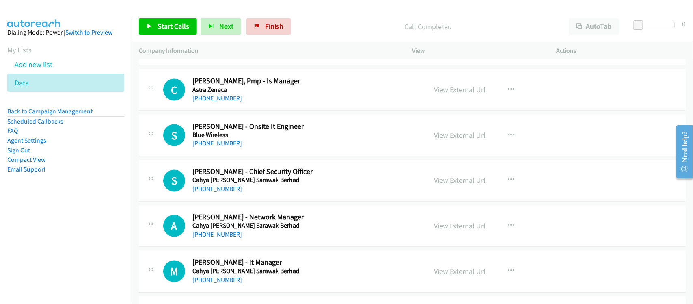
scroll to position [609, 0]
click at [208, 97] on link "+60 13-208 8842" at bounding box center [218, 97] width 50 height 8
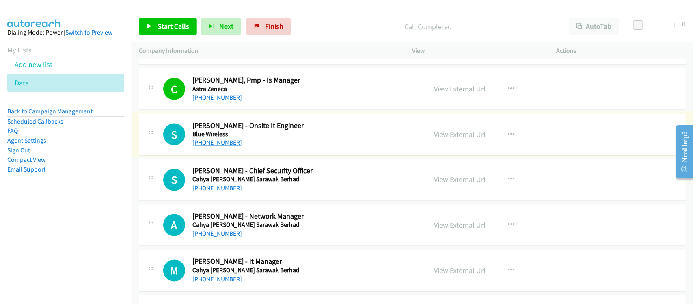
click at [209, 143] on link "+60 11-2481 0995" at bounding box center [218, 143] width 50 height 8
click at [223, 188] on link "+60 18-985 7099" at bounding box center [218, 188] width 50 height 8
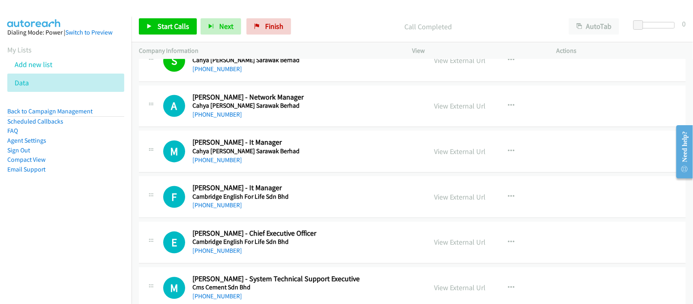
scroll to position [711, 0]
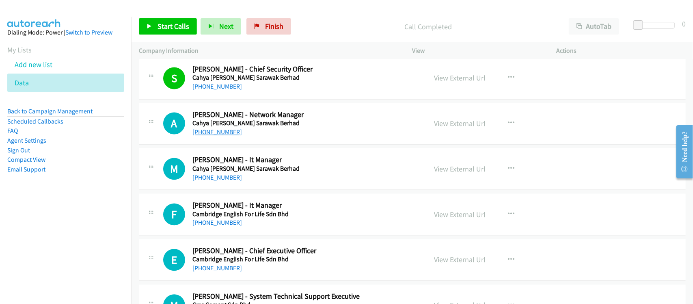
click at [219, 135] on link "+60 16-807 3396" at bounding box center [218, 132] width 50 height 8
click at [102, 238] on nav "Dialing Mode: Power | Switch to Preview My Lists Add new list Data Back to Camp…" at bounding box center [66, 169] width 132 height 304
click at [222, 134] on link "+60 16-807 3396" at bounding box center [218, 132] width 50 height 8
click at [219, 181] on link "+60 16-854 4433" at bounding box center [218, 178] width 50 height 8
click at [215, 224] on link "+60 12-658 5109" at bounding box center [218, 223] width 50 height 8
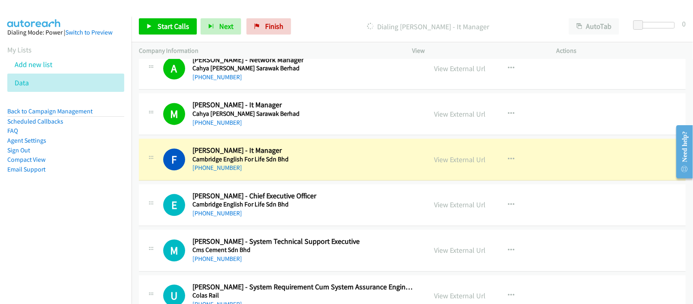
scroll to position [812, 0]
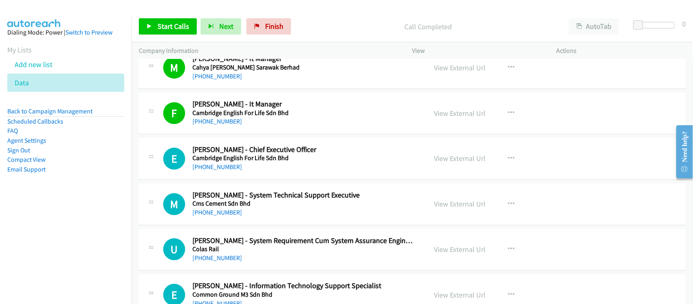
click at [261, 186] on div "M Callback Scheduled Mike Farrel - System Technical Support Executive Cms Cemen…" at bounding box center [412, 204] width 547 height 42
click at [201, 169] on link "+60 3-7883 0912" at bounding box center [218, 167] width 50 height 8
drag, startPoint x: 233, startPoint y: 214, endPoint x: 240, endPoint y: 212, distance: 8.0
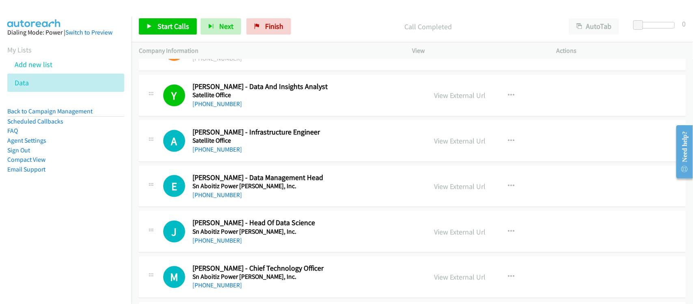
scroll to position [7464, 0]
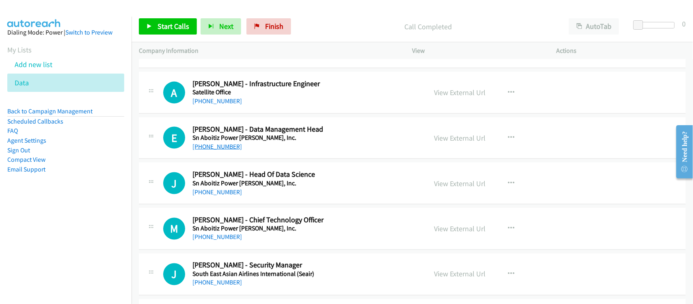
click at [214, 150] on link "+63 998 588 3609" at bounding box center [218, 147] width 50 height 8
drag, startPoint x: 223, startPoint y: 201, endPoint x: 221, endPoint y: 192, distance: 9.4
click at [223, 196] on link "+63 917 183 5062" at bounding box center [218, 192] width 50 height 8
drag, startPoint x: 265, startPoint y: 24, endPoint x: 378, endPoint y: 41, distance: 114.5
click at [265, 24] on span "Finish" at bounding box center [274, 26] width 18 height 9
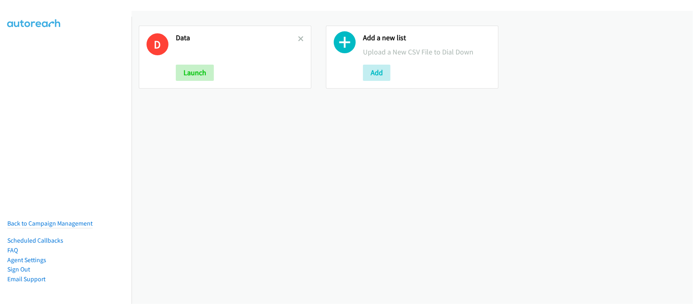
click at [300, 31] on div "D Data Launch" at bounding box center [225, 57] width 173 height 63
click at [299, 37] on icon at bounding box center [301, 40] width 6 height 6
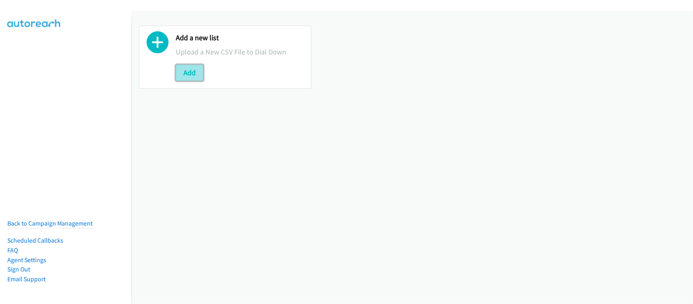
click at [199, 72] on button "Add" at bounding box center [190, 73] width 28 height 16
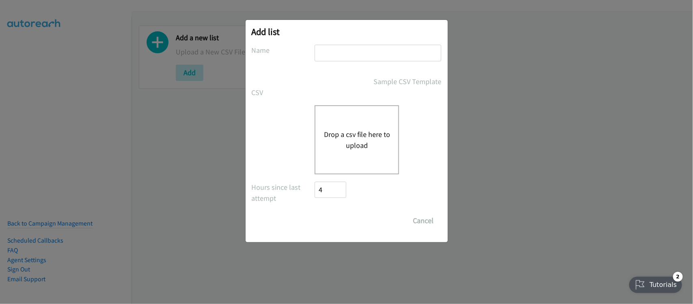
click at [362, 49] on input "text" at bounding box center [378, 53] width 127 height 17
click at [350, 137] on button "Drop a csv file here to upload" at bounding box center [357, 140] width 67 height 22
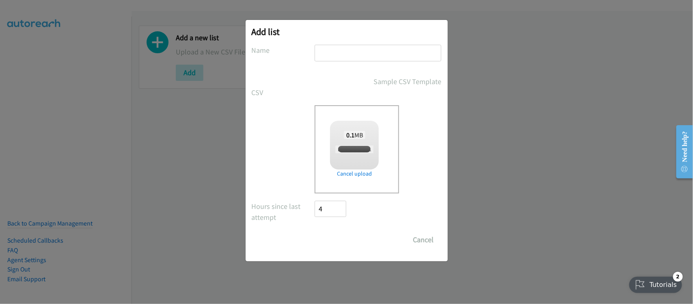
checkbox input "true"
click at [346, 245] on input "Save List" at bounding box center [336, 240] width 43 height 16
click at [336, 48] on input "text" at bounding box center [378, 53] width 127 height 17
type input "DATA"
click at [338, 238] on input "Save List" at bounding box center [336, 240] width 43 height 16
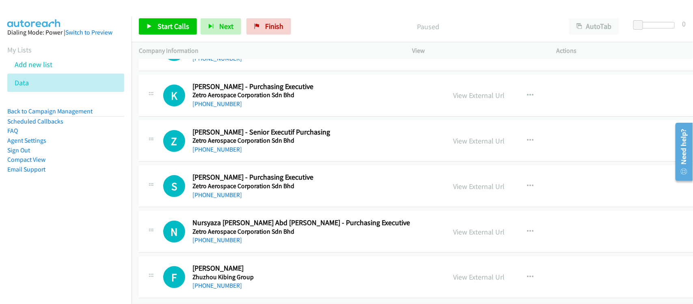
scroll to position [12846, 0]
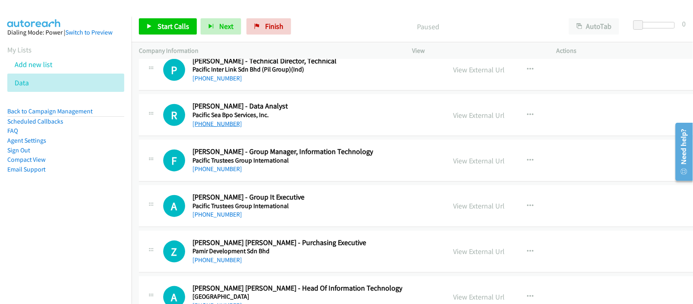
click at [222, 128] on link "+60 16-611 2376" at bounding box center [218, 124] width 50 height 8
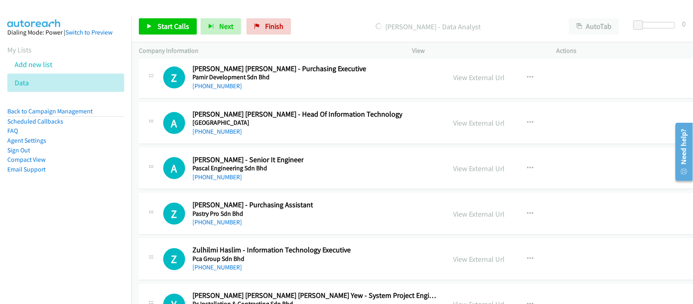
scroll to position [12795, 0]
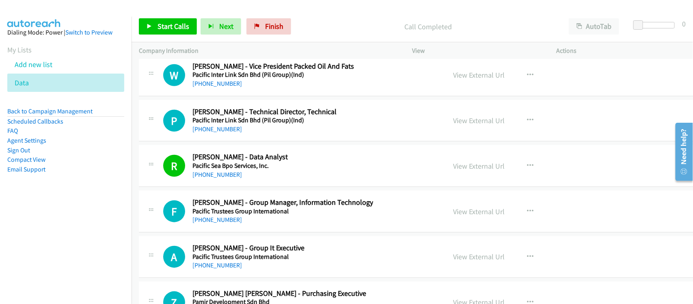
click at [252, 180] on div "+60 16-611 2376" at bounding box center [240, 175] width 95 height 10
click at [218, 223] on link "+60 17-372 2145" at bounding box center [218, 220] width 50 height 8
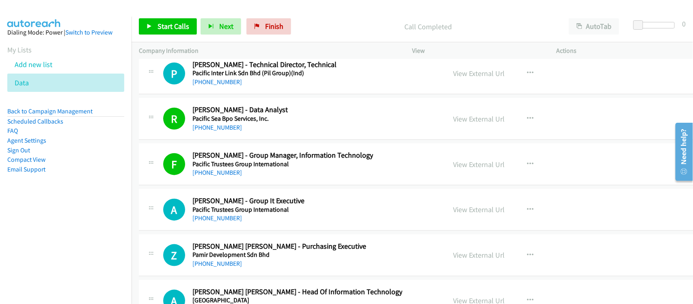
scroll to position [12896, 0]
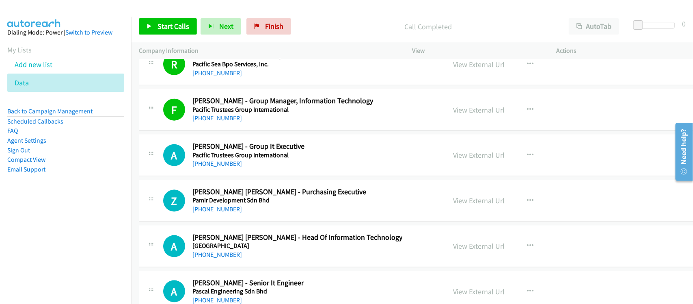
click at [217, 169] on div "+60 17-694 5184" at bounding box center [249, 164] width 112 height 10
click at [222, 167] on link "+60 17-694 5184" at bounding box center [218, 164] width 50 height 8
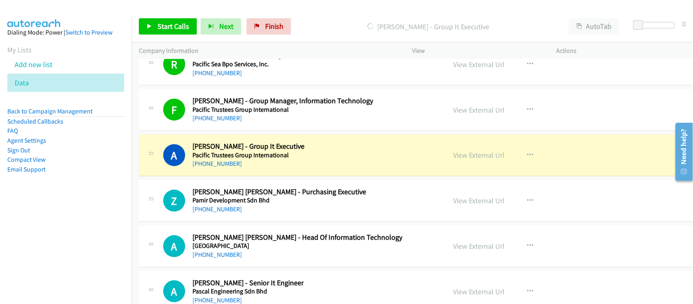
click at [269, 176] on div "A Callback Scheduled Amir Syafiq - Group It Executive Pacific Trustees Group In…" at bounding box center [431, 155] width 585 height 42
click at [453, 160] on link "View External Url" at bounding box center [479, 154] width 52 height 9
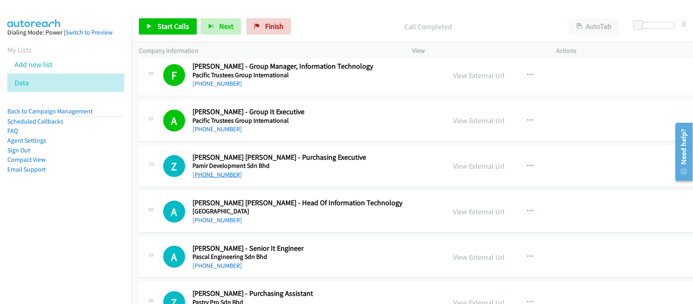
scroll to position [12947, 0]
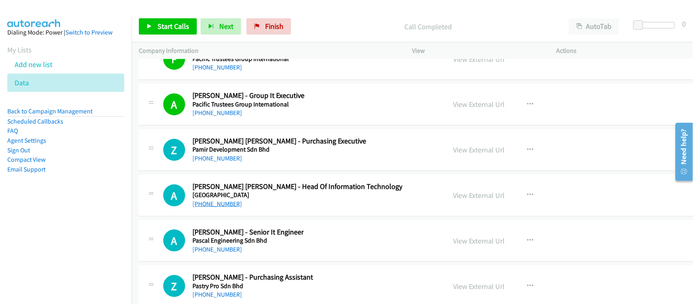
click at [229, 208] on link "+60 19-311 3246" at bounding box center [218, 204] width 50 height 8
click at [258, 209] on div "+60 19-311 3246" at bounding box center [298, 204] width 210 height 10
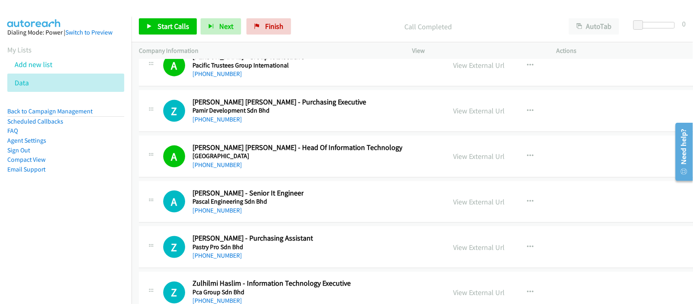
scroll to position [12998, 0]
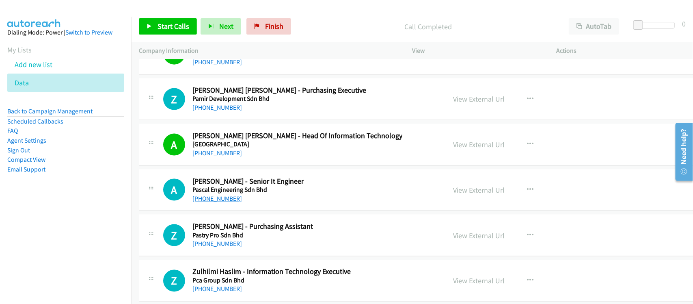
click at [226, 202] on link "+60 12-455 7931" at bounding box center [218, 199] width 50 height 8
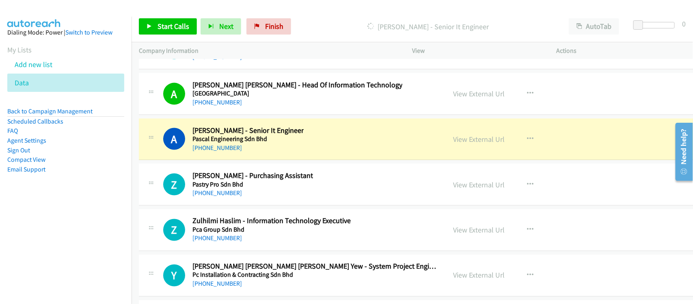
click at [256, 198] on div "+60 12-266 9929" at bounding box center [253, 193] width 121 height 10
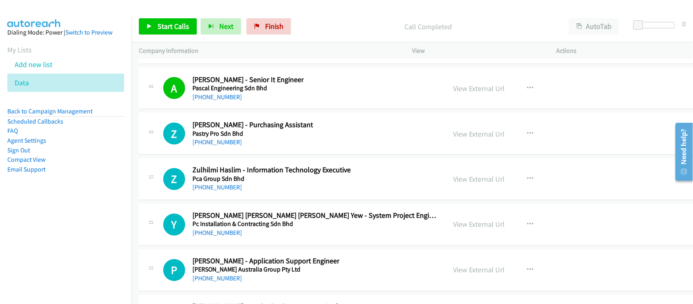
click at [254, 147] on div "+60 12-266 9929" at bounding box center [253, 143] width 121 height 10
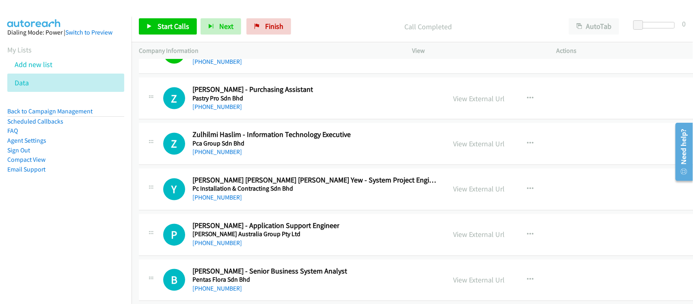
scroll to position [13150, 0]
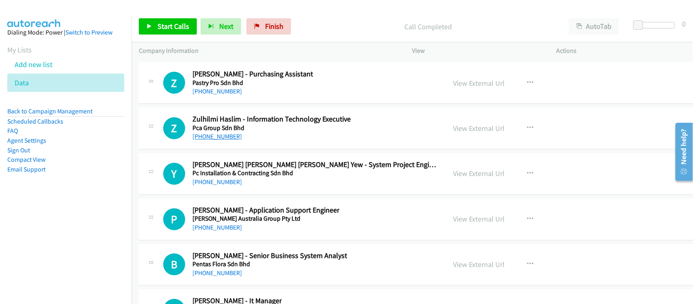
click at [224, 141] on link "+60 18-263 4739" at bounding box center [218, 137] width 50 height 8
click at [264, 195] on div "Y Callback Scheduled Yeoh Chew Chen Yew - System Project Engineer Pc Installati…" at bounding box center [431, 174] width 585 height 42
click at [197, 186] on link "+60 12-286 5028" at bounding box center [218, 182] width 50 height 8
click at [248, 195] on div "Y Callback Scheduled Yeoh Chew Chen Yew - System Project Engineer Pc Installati…" at bounding box center [431, 174] width 585 height 42
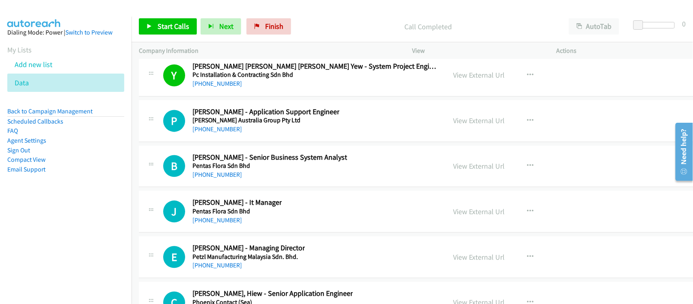
scroll to position [13252, 0]
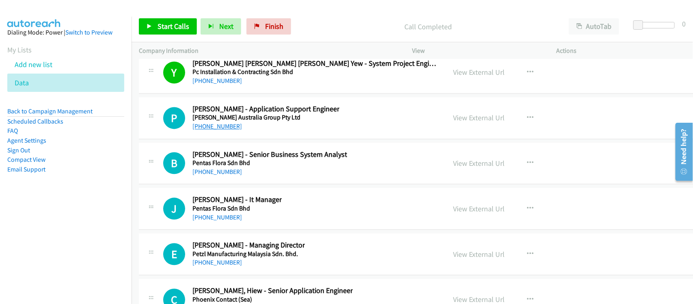
click at [228, 130] on link "+60 1-800-81-3240" at bounding box center [218, 126] width 50 height 8
click at [260, 141] on td "P Callback Scheduled Paul Emeka - Application Support Engineer Pearson Australi…" at bounding box center [432, 117] width 600 height 45
click at [222, 177] on div "+60 17-353 3885" at bounding box center [270, 172] width 155 height 10
click at [223, 175] on link "+60 17-353 3885" at bounding box center [218, 172] width 50 height 8
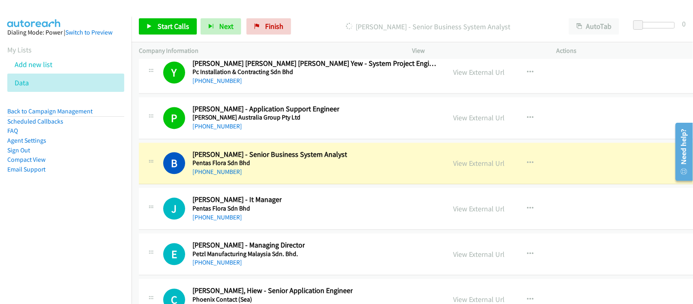
click at [269, 177] on div "+60 17-353 3885" at bounding box center [270, 172] width 155 height 10
click at [456, 168] on link "View External Url" at bounding box center [479, 162] width 52 height 9
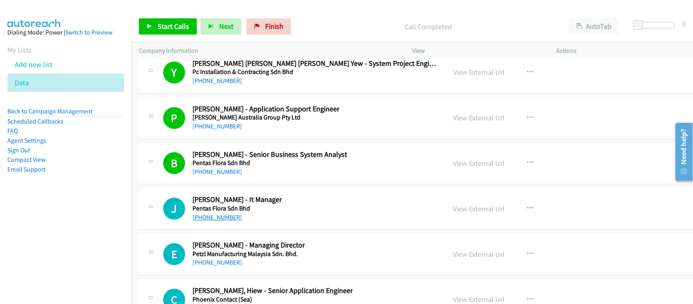
click at [221, 221] on link "+60 16-308 7131" at bounding box center [218, 217] width 50 height 8
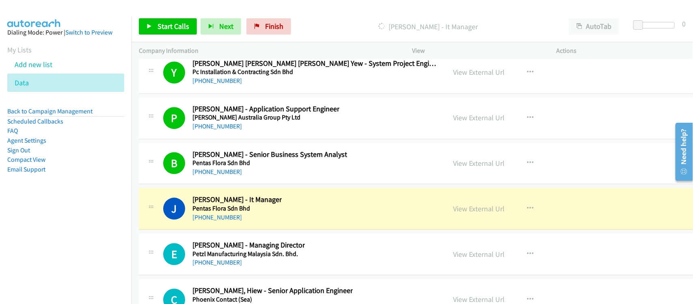
click at [256, 222] on div "+60 16-308 7131" at bounding box center [237, 217] width 89 height 10
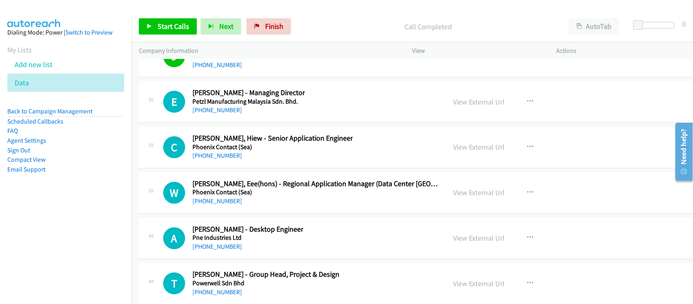
scroll to position [13455, 0]
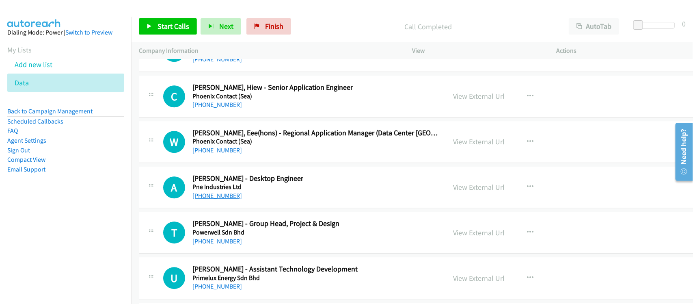
click at [214, 199] on link "+60 17-796 4519" at bounding box center [218, 196] width 50 height 8
click at [248, 7] on div at bounding box center [343, 15] width 686 height 31
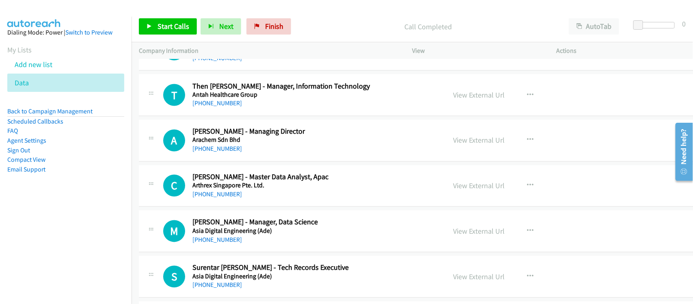
click at [218, 201] on div "C Callback Scheduled Camy Chuah - Master Data Analyst, Apac Arthrex Singapore P…" at bounding box center [431, 186] width 585 height 42
click at [221, 196] on link "+60 12-673 0608" at bounding box center [218, 194] width 50 height 8
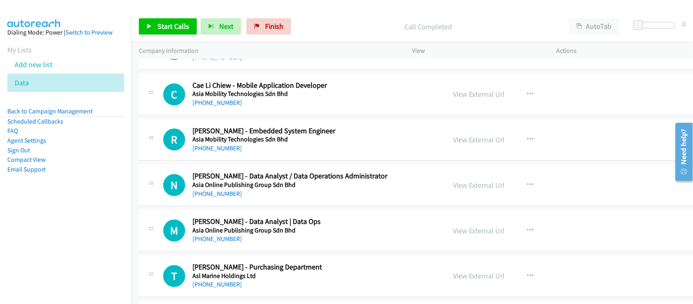
click at [224, 193] on link "+60 12-642 1237" at bounding box center [218, 194] width 50 height 8
drag, startPoint x: 268, startPoint y: 201, endPoint x: 281, endPoint y: 186, distance: 19.6
click at [268, 201] on div "N Callback Scheduled Nur Kamilia Salleh - Data Analyst / Data Operations Admini…" at bounding box center [431, 185] width 585 height 42
click at [214, 239] on link "+60 19-372 4692" at bounding box center [218, 239] width 50 height 8
click at [258, 204] on div "N Callback Scheduled Nur Kamilia Salleh - Data Analyst / Data Operations Admini…" at bounding box center [431, 185] width 585 height 42
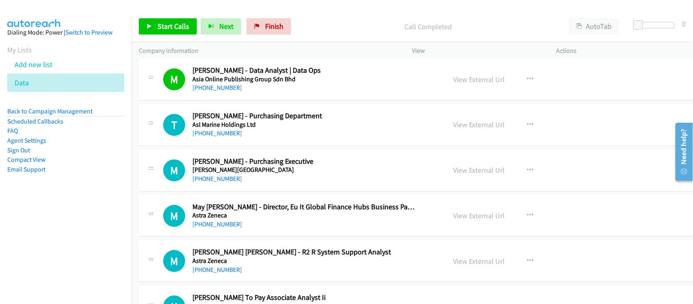
scroll to position [1074, 0]
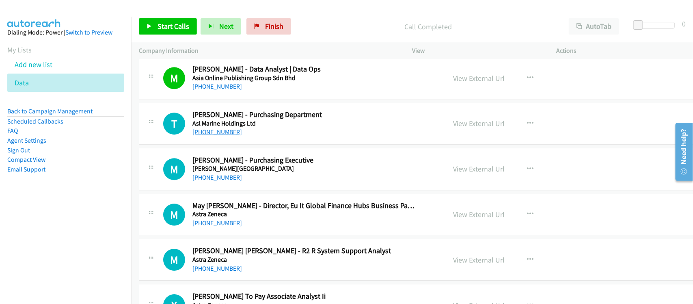
click at [206, 131] on link "+60 16-710 0150" at bounding box center [218, 132] width 50 height 8
click at [208, 177] on link "+60 12-679 0890" at bounding box center [218, 177] width 50 height 8
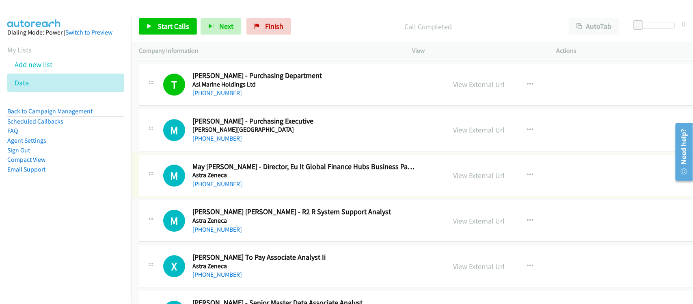
scroll to position [1125, 0]
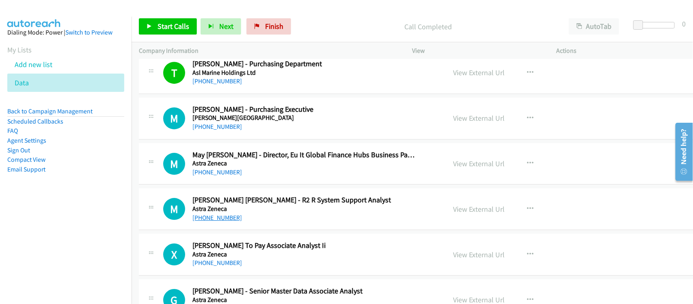
click at [220, 218] on link "+60 17-542 5846" at bounding box center [218, 218] width 50 height 8
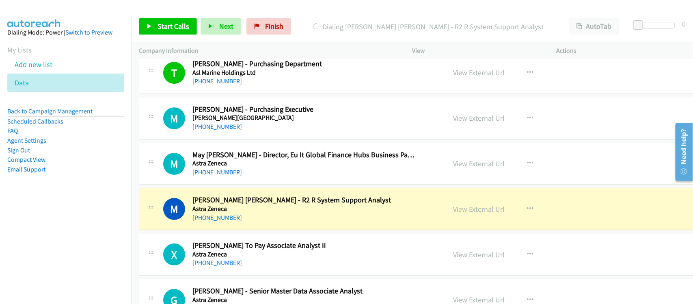
click at [271, 212] on h5 "Astra Zeneca" at bounding box center [305, 209] width 224 height 8
click at [465, 211] on link "View External Url" at bounding box center [479, 208] width 52 height 9
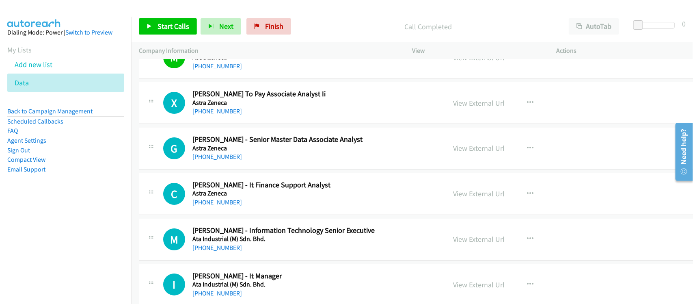
scroll to position [1277, 0]
click at [211, 203] on link "+60 12-351 3511" at bounding box center [218, 201] width 50 height 8
click at [220, 251] on link "+60 14-220 5761" at bounding box center [218, 247] width 50 height 8
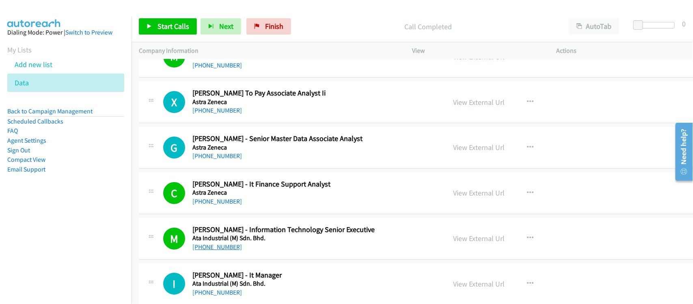
click at [201, 247] on link "+60 14-220 5761" at bounding box center [218, 247] width 50 height 8
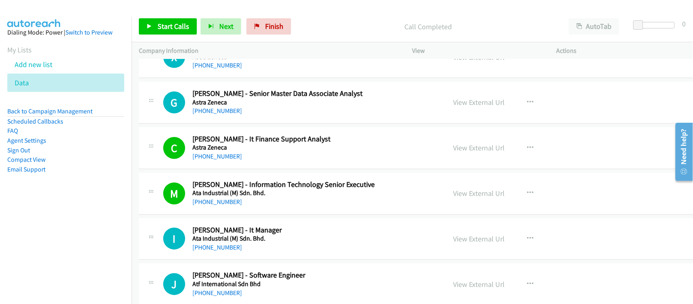
scroll to position [1379, 0]
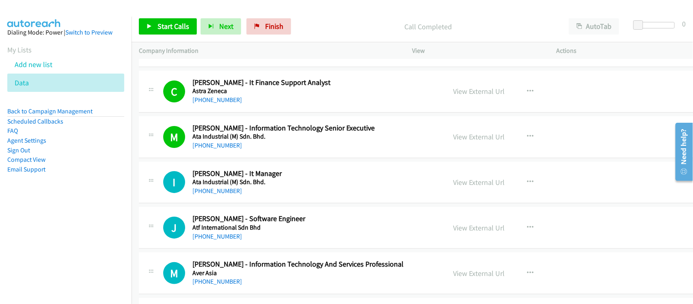
click at [203, 186] on h5 "Ata Industrial (M) Sdn. Bhd." at bounding box center [305, 182] width 224 height 8
click at [203, 191] on link "+60 12-776 6875" at bounding box center [218, 191] width 50 height 8
click at [251, 241] on div "+60 12-369 0098" at bounding box center [305, 237] width 224 height 10
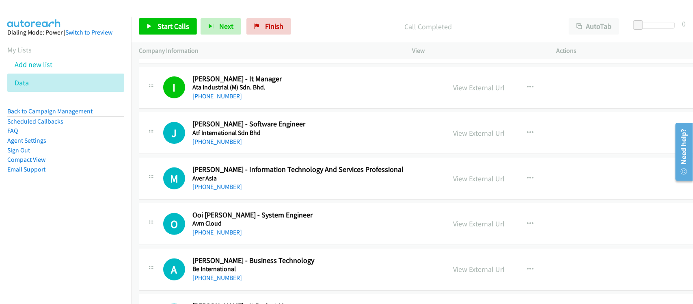
scroll to position [1481, 0]
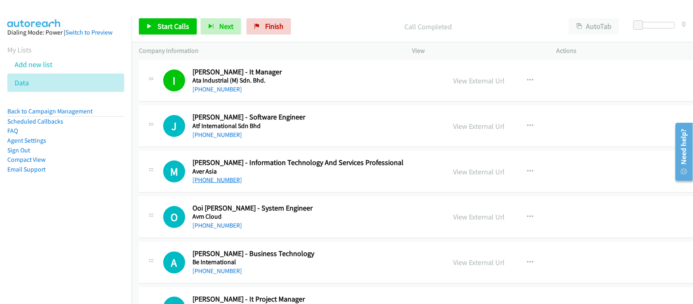
click at [216, 181] on link "+60 19-459 7696" at bounding box center [218, 180] width 50 height 8
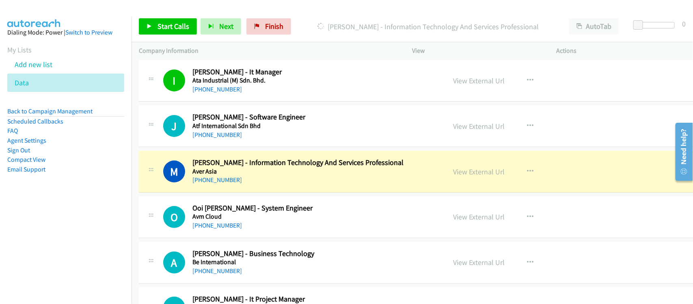
click at [251, 240] on td "O Callback Scheduled Ooi Chee Kwong - System Engineer Avm Cloud Asia/Kuching +6…" at bounding box center [432, 216] width 600 height 45
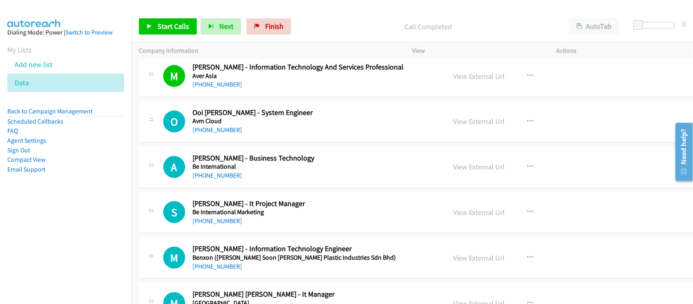
scroll to position [1582, 0]
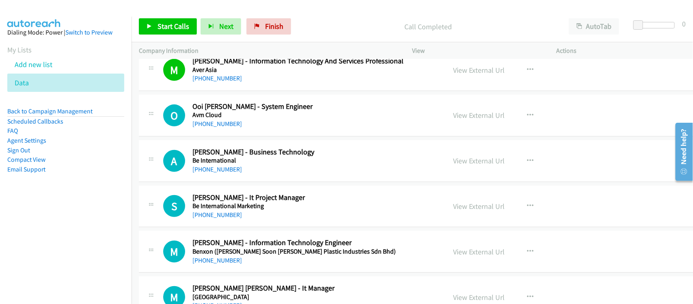
click at [223, 220] on div "+60 12-601 7437" at bounding box center [305, 215] width 224 height 10
click at [223, 218] on link "+60 12-601 7437" at bounding box center [218, 215] width 50 height 8
click at [254, 179] on div "A Callback Scheduled Alvin Hong Xian - Business Technology Be International Asi…" at bounding box center [431, 161] width 585 height 42
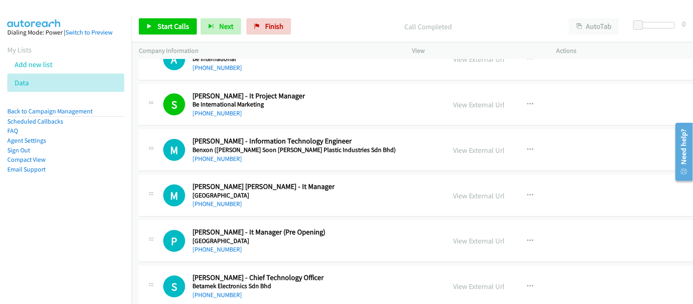
click at [205, 209] on div "+60 16-951 7865" at bounding box center [305, 204] width 224 height 10
click at [206, 204] on link "+60 16-951 7865" at bounding box center [218, 204] width 50 height 8
click at [210, 253] on link "+60 12-402 9069" at bounding box center [218, 249] width 50 height 8
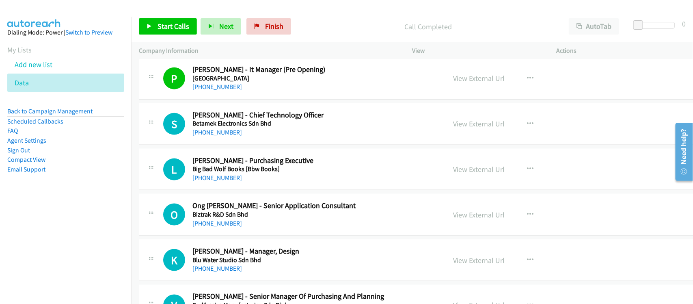
scroll to position [1887, 0]
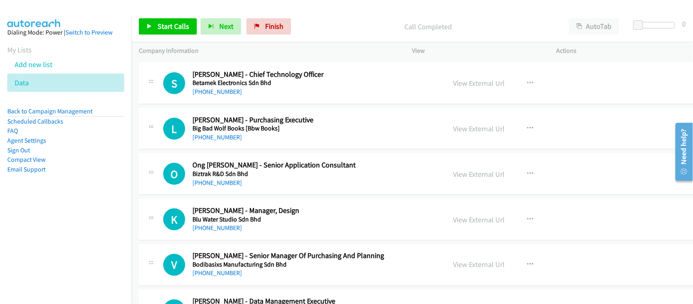
click at [256, 186] on div "+60 12-677 7708" at bounding box center [305, 183] width 224 height 10
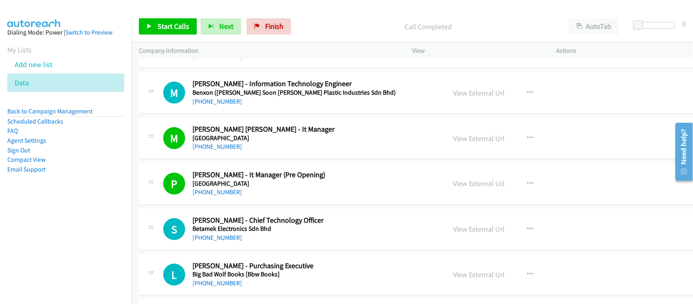
scroll to position [2514, 0]
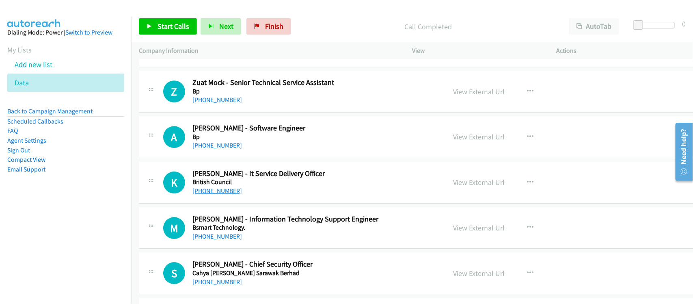
click at [223, 195] on link "+60 12-459 6110" at bounding box center [218, 191] width 50 height 8
click at [249, 247] on div "M Callback Scheduled Mohammad Radzi Bin Adimar - Information Technology Support…" at bounding box center [431, 228] width 585 height 42
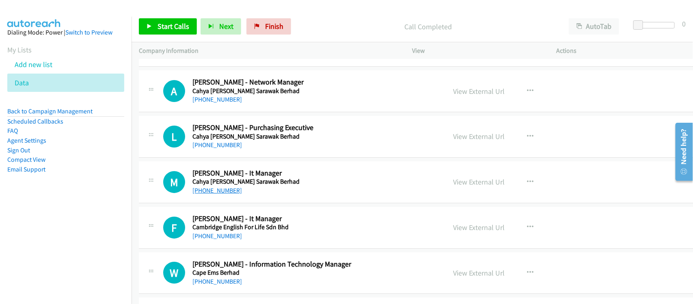
click at [197, 194] on link "+60 16-854 4433" at bounding box center [218, 190] width 50 height 8
click at [216, 194] on link "+60 16-854 4433" at bounding box center [218, 190] width 50 height 8
click at [222, 240] on link "+60 12-658 5109" at bounding box center [218, 236] width 50 height 8
drag, startPoint x: 256, startPoint y: 62, endPoint x: 383, endPoint y: 56, distance: 126.5
click at [256, 59] on div "+60 18-985 7099" at bounding box center [305, 55] width 224 height 10
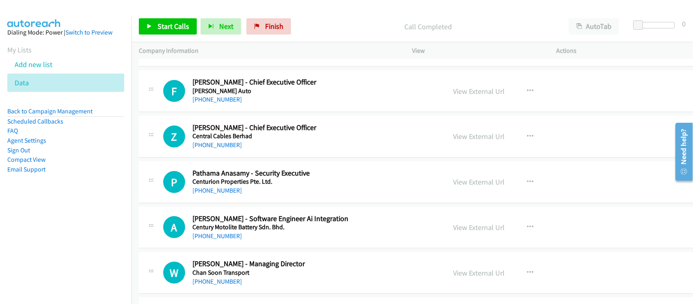
scroll to position [3197, 0]
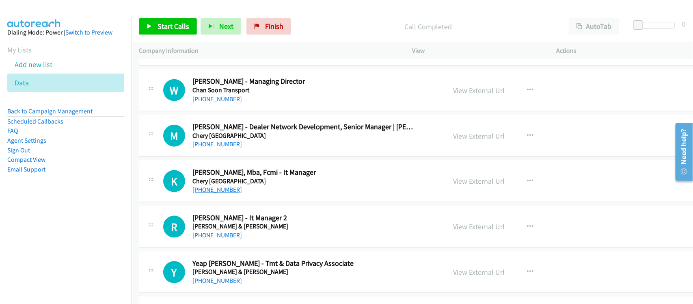
click at [220, 193] on link "+60 10-294 8418" at bounding box center [218, 190] width 50 height 8
click at [204, 239] on link "+60 12-688 0363" at bounding box center [218, 235] width 50 height 8
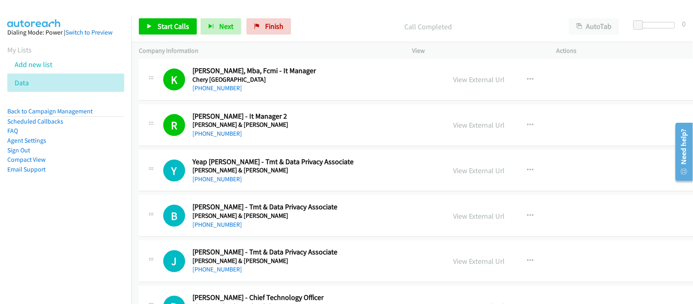
scroll to position [3451, 0]
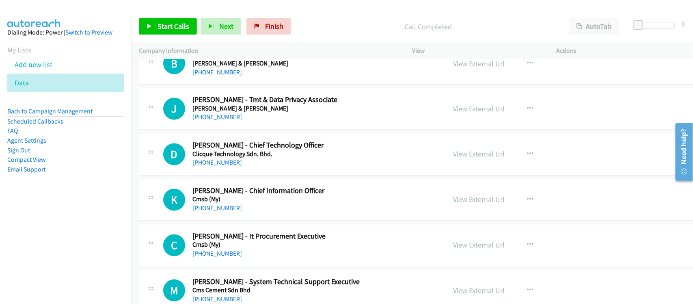
drag, startPoint x: 218, startPoint y: 262, endPoint x: 210, endPoint y: 234, distance: 29.0
click at [218, 258] on link "+60 11-1988 9297" at bounding box center [218, 254] width 50 height 8
click at [77, 257] on nav "Dialing Mode: Power | Switch to Preview My Lists Add new list Data Back to Camp…" at bounding box center [66, 169] width 132 height 304
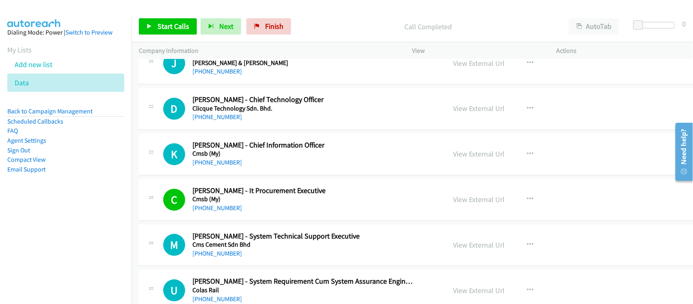
scroll to position [3552, 0]
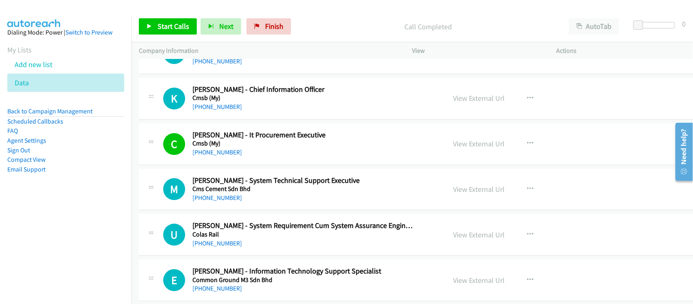
click at [204, 198] on div "+60 14-354 7809" at bounding box center [305, 198] width 224 height 10
drag, startPoint x: 206, startPoint y: 201, endPoint x: 200, endPoint y: 191, distance: 11.5
click at [206, 201] on link "+60 14-354 7809" at bounding box center [218, 198] width 50 height 8
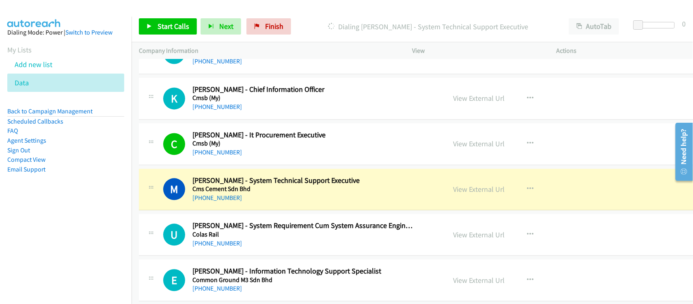
click at [269, 203] on div "+60 14-354 7809" at bounding box center [305, 198] width 224 height 10
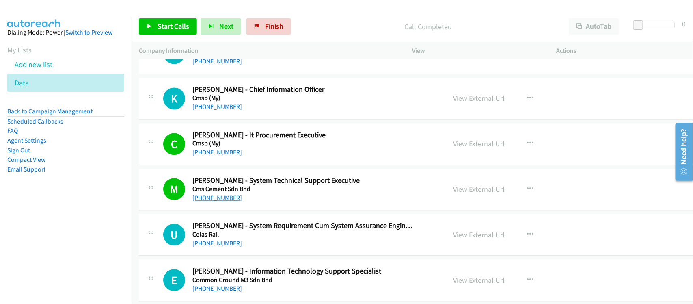
click at [232, 201] on link "+60 14-354 7809" at bounding box center [218, 198] width 50 height 8
click at [229, 212] on td "M Callback Scheduled Mike Farrel - System Technical Support Executive Cms Cemen…" at bounding box center [432, 189] width 600 height 45
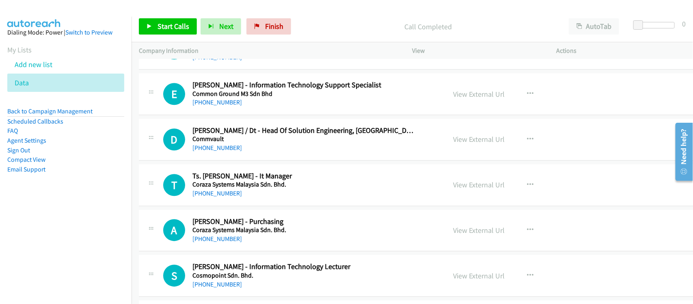
scroll to position [3755, 0]
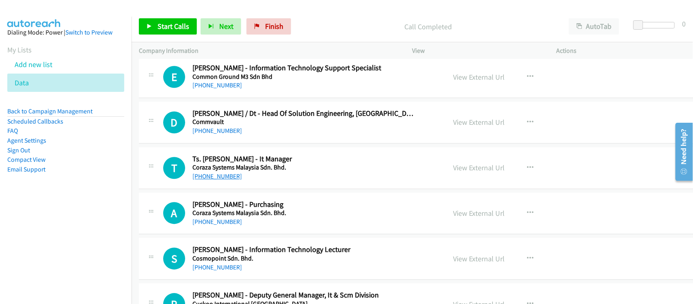
click at [222, 180] on link "+60 12-202 2217" at bounding box center [218, 176] width 50 height 8
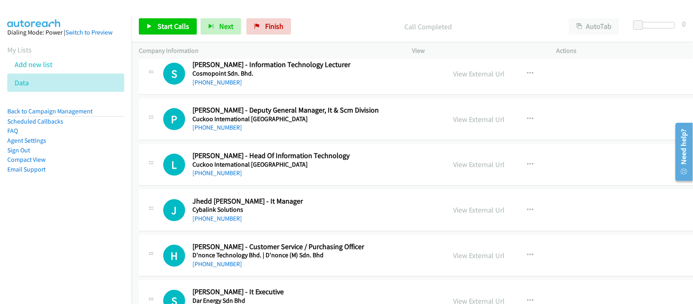
scroll to position [3958, 0]
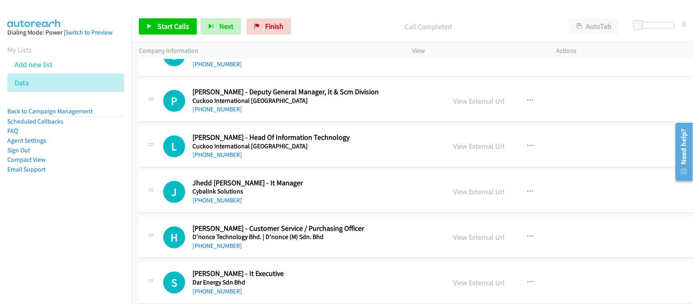
drag, startPoint x: 204, startPoint y: 206, endPoint x: 201, endPoint y: 200, distance: 6.9
click at [204, 204] on link "+60 10-898 6574" at bounding box center [218, 200] width 50 height 8
drag, startPoint x: 238, startPoint y: 165, endPoint x: 230, endPoint y: 173, distance: 10.6
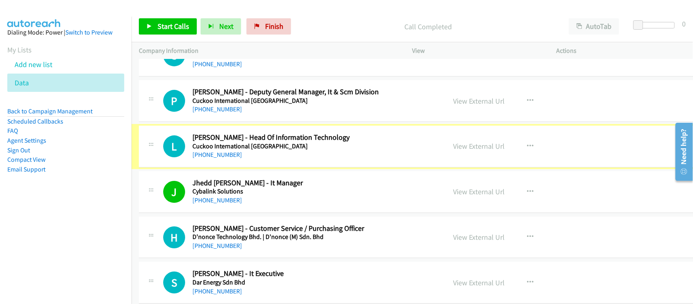
click at [226, 167] on div "L Callback Scheduled Lawrence Leong - Head Of Information Technology Cuckoo Int…" at bounding box center [431, 147] width 585 height 42
click at [224, 167] on div "L Callback Scheduled Lawrence Leong - Head Of Information Technology Cuckoo Int…" at bounding box center [431, 147] width 585 height 42
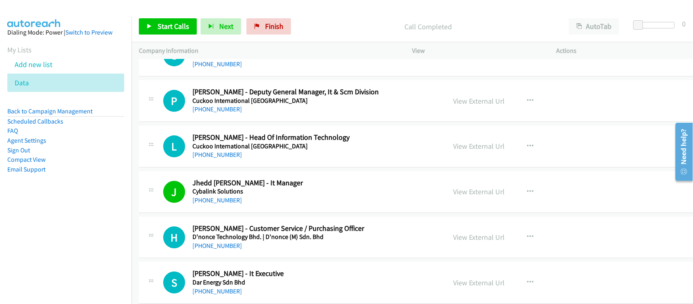
click at [224, 158] on link "+60 19-985 7566" at bounding box center [218, 155] width 50 height 8
click at [263, 205] on div "+60 10-898 6574" at bounding box center [305, 200] width 224 height 10
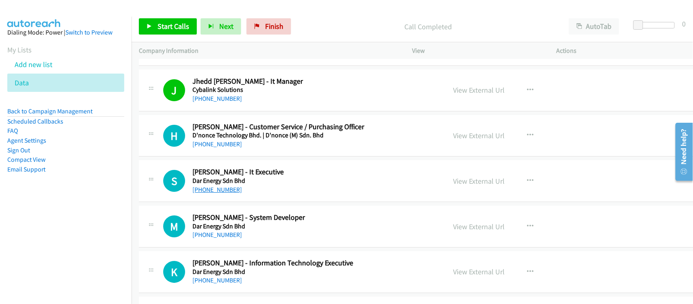
click at [208, 193] on link "+60 19-525 3137" at bounding box center [218, 190] width 50 height 8
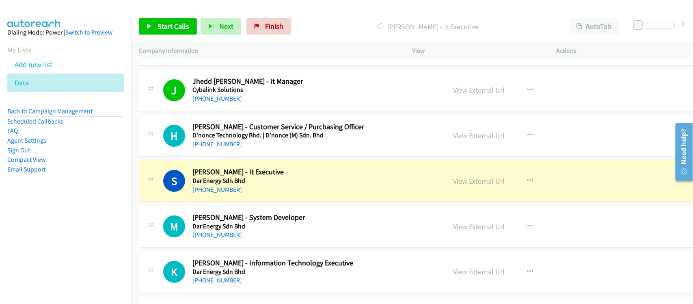
click at [255, 240] on div "+60 13-596 9754" at bounding box center [305, 235] width 224 height 10
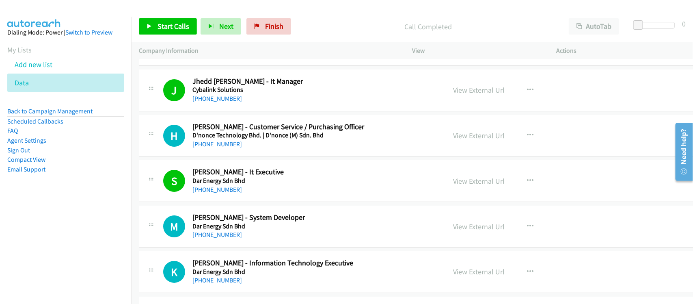
click at [211, 282] on div "+60 10-453 7684" at bounding box center [305, 280] width 224 height 10
drag, startPoint x: 209, startPoint y: 286, endPoint x: 191, endPoint y: 208, distance: 80.4
click at [209, 284] on link "+60 10-453 7684" at bounding box center [218, 280] width 50 height 8
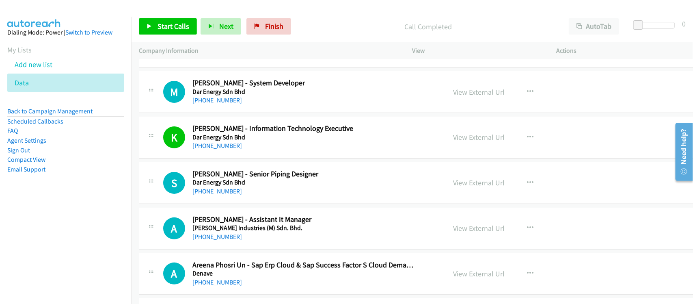
scroll to position [4263, 0]
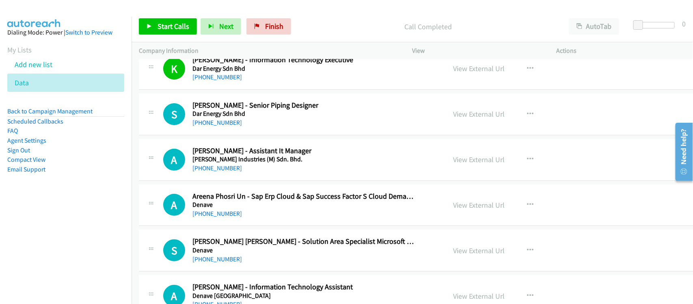
click at [266, 182] on td "A Callback Scheduled Anas Zuhair - Assistant It Manager Delloyd Industries (M) …" at bounding box center [432, 159] width 600 height 45
click at [221, 172] on link "+60 13-770 7917" at bounding box center [218, 168] width 50 height 8
click at [277, 242] on div "S Callback Scheduled Siti Aqilah Noor Azmi - Solution Area Specialist Microsoft…" at bounding box center [431, 250] width 585 height 42
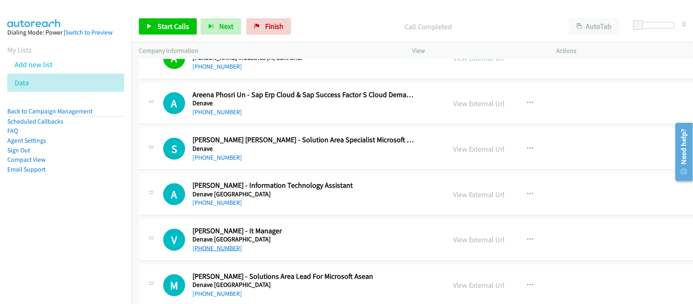
click at [221, 252] on link "+60 12-645 5752" at bounding box center [218, 248] width 50 height 8
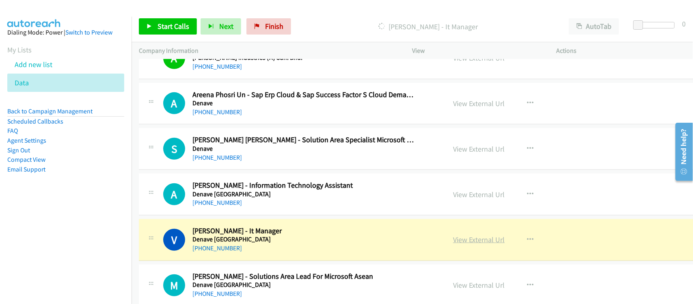
click at [459, 244] on link "View External Url" at bounding box center [479, 239] width 52 height 9
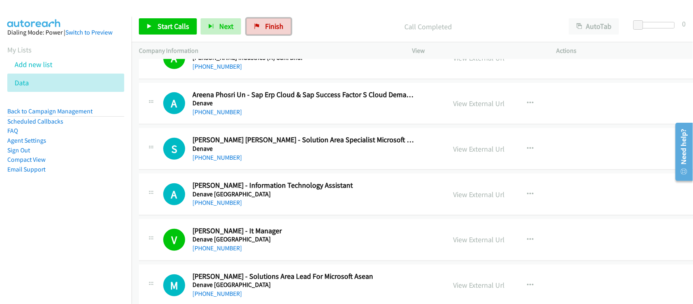
drag, startPoint x: 285, startPoint y: 32, endPoint x: 390, endPoint y: 8, distance: 107.4
click at [285, 32] on link "Finish" at bounding box center [269, 26] width 45 height 16
